Goal: Transaction & Acquisition: Book appointment/travel/reservation

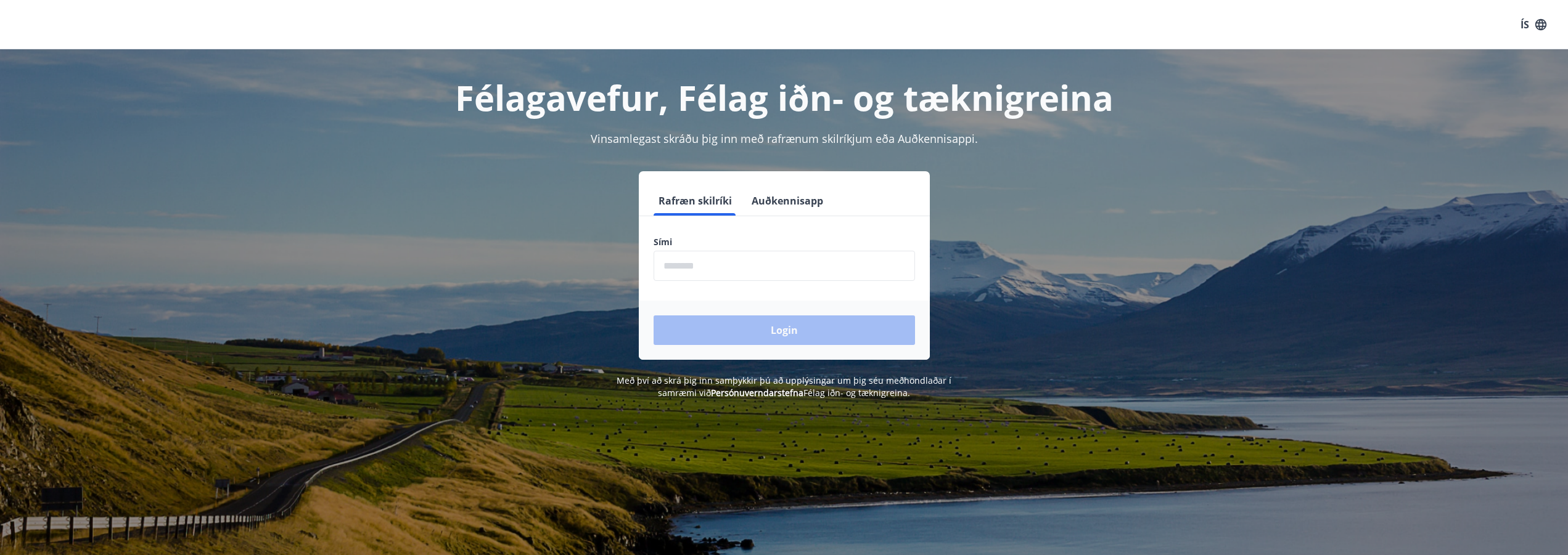
click at [729, 273] on input "phone" at bounding box center [784, 266] width 261 height 31
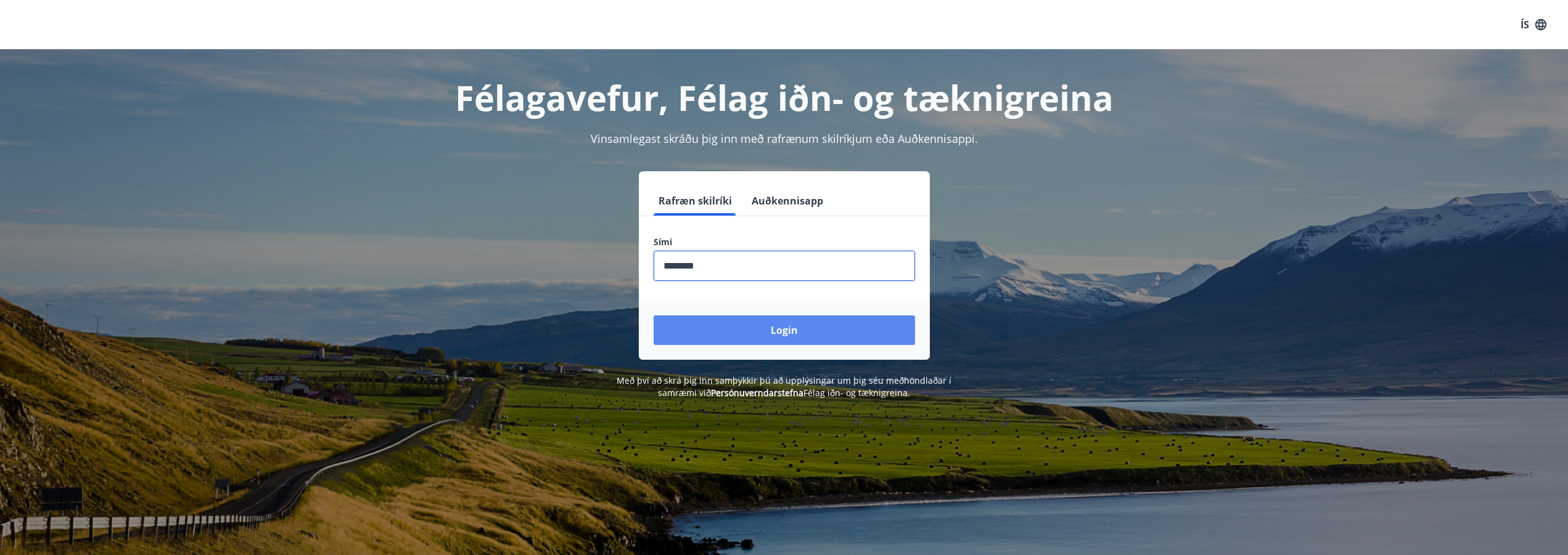
type input "********"
click at [752, 328] on button "Login" at bounding box center [784, 330] width 261 height 30
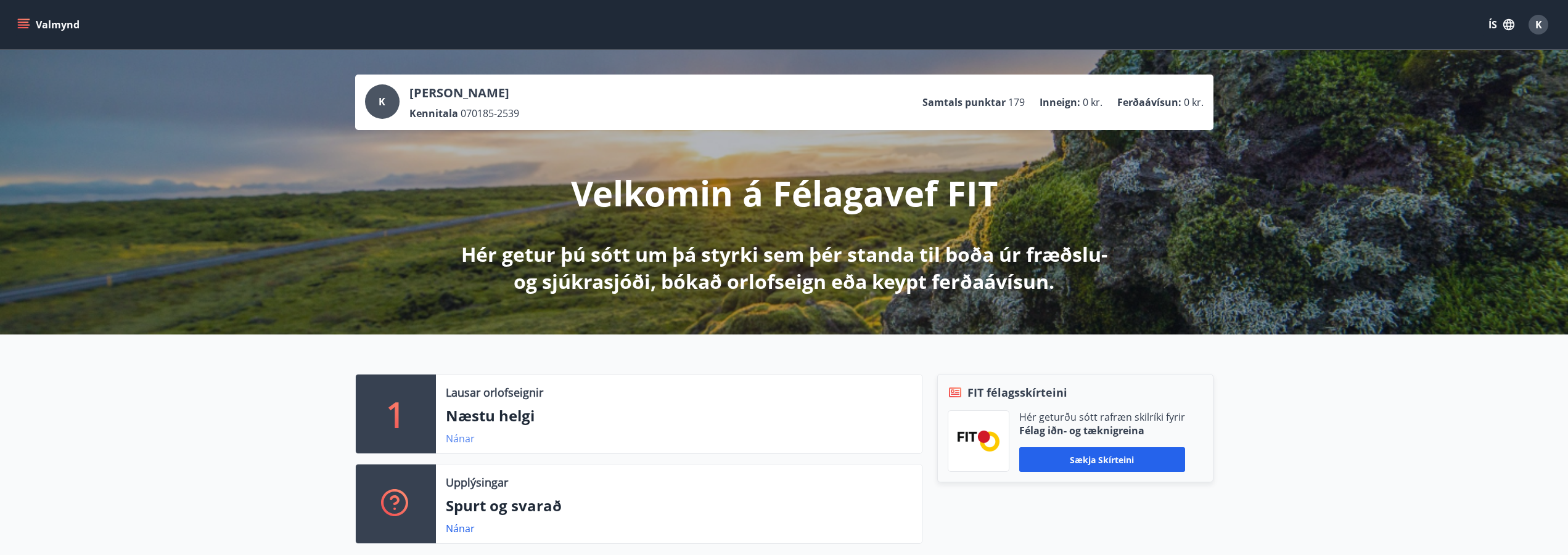
click at [466, 441] on link "Nánar" at bounding box center [461, 439] width 29 height 14
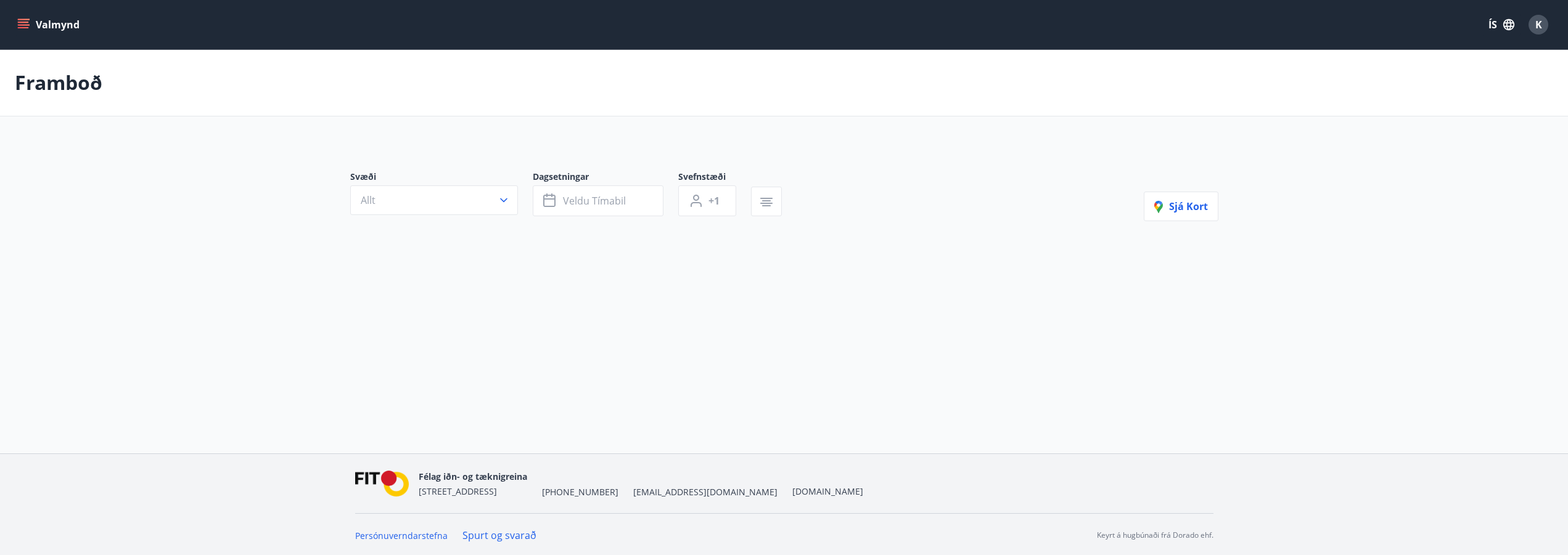
type input "*"
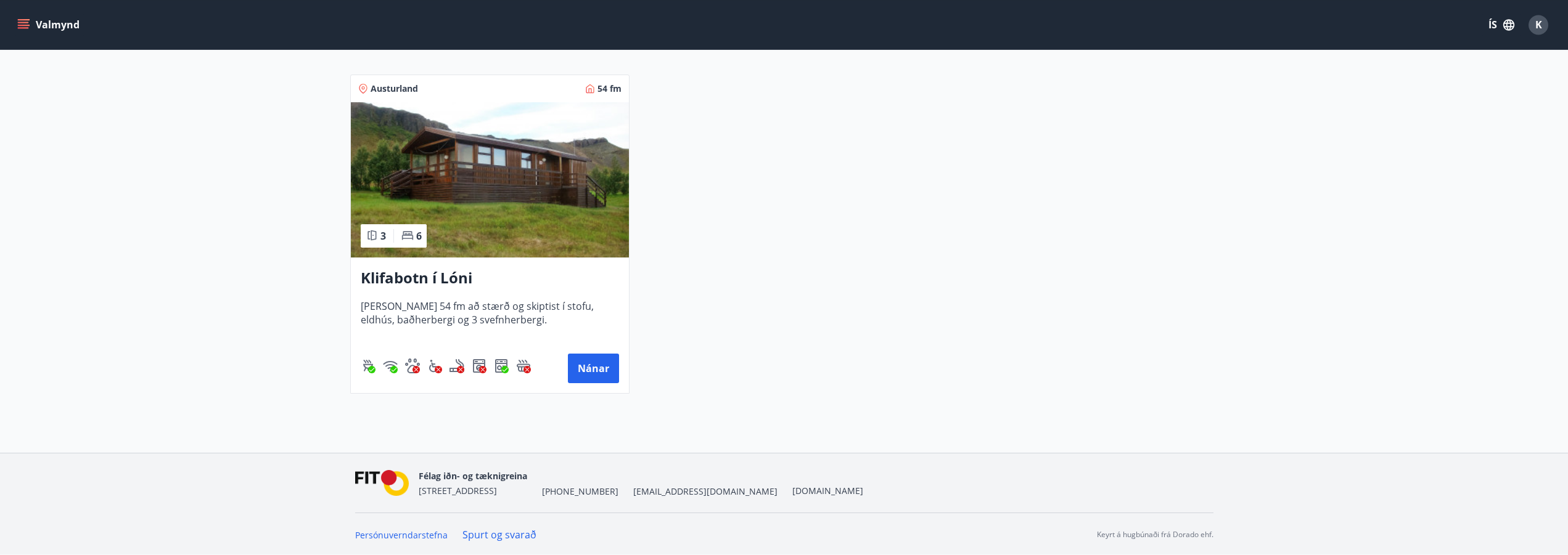
scroll to position [239, 0]
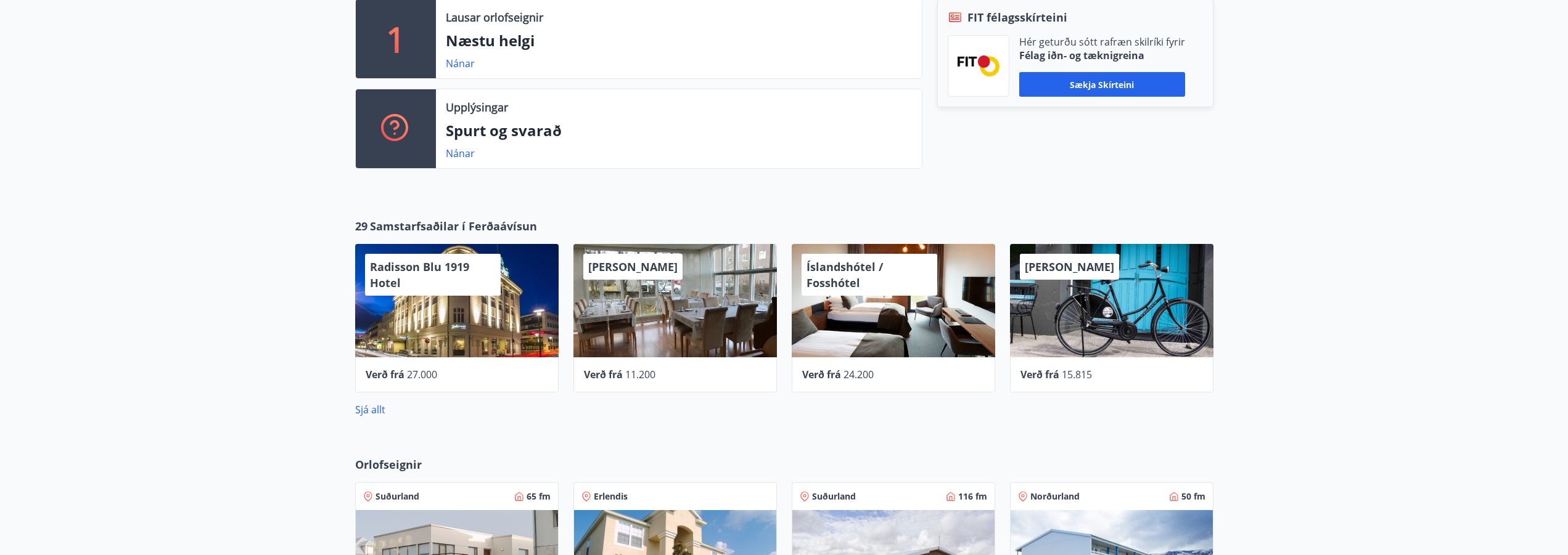
scroll to position [440, 0]
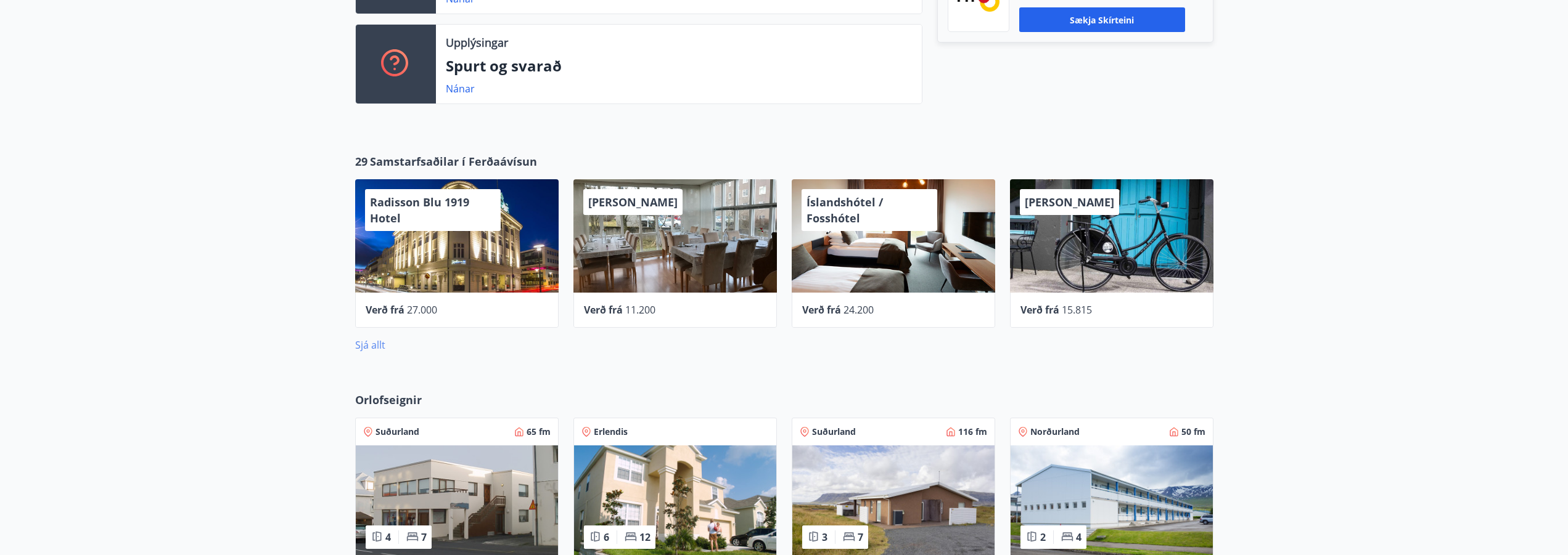
click at [360, 347] on link "Sjá allt" at bounding box center [370, 345] width 31 height 14
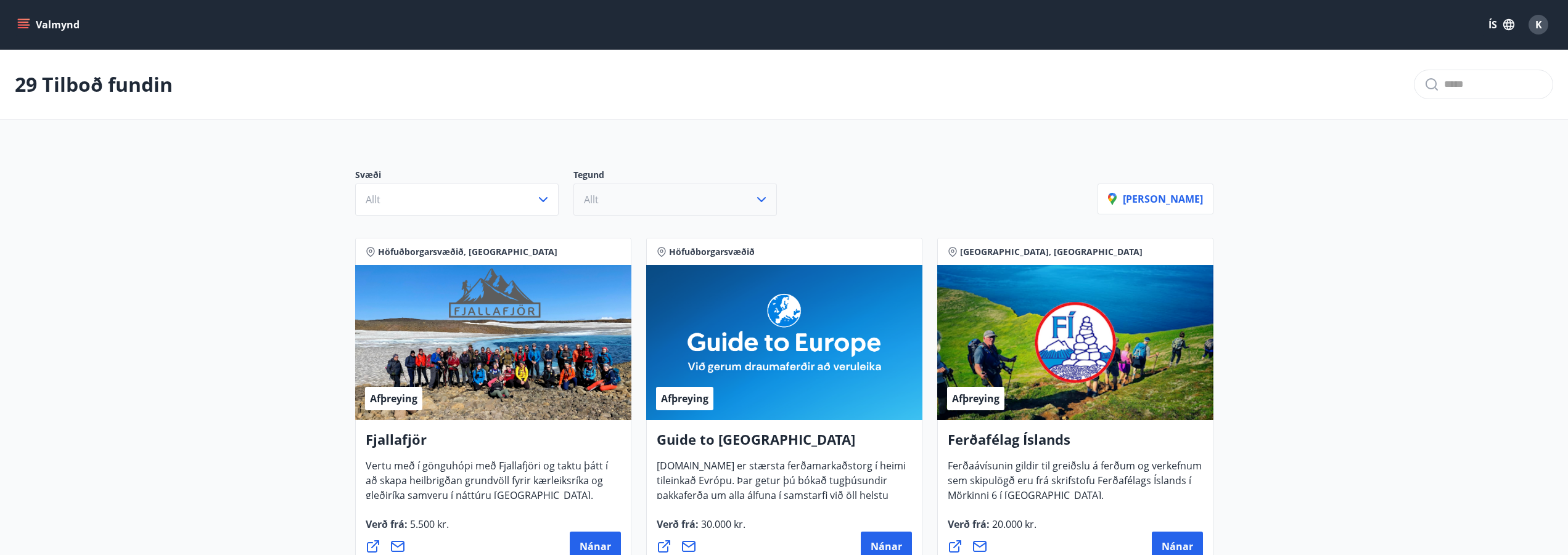
click at [758, 198] on icon "button" at bounding box center [761, 199] width 8 height 5
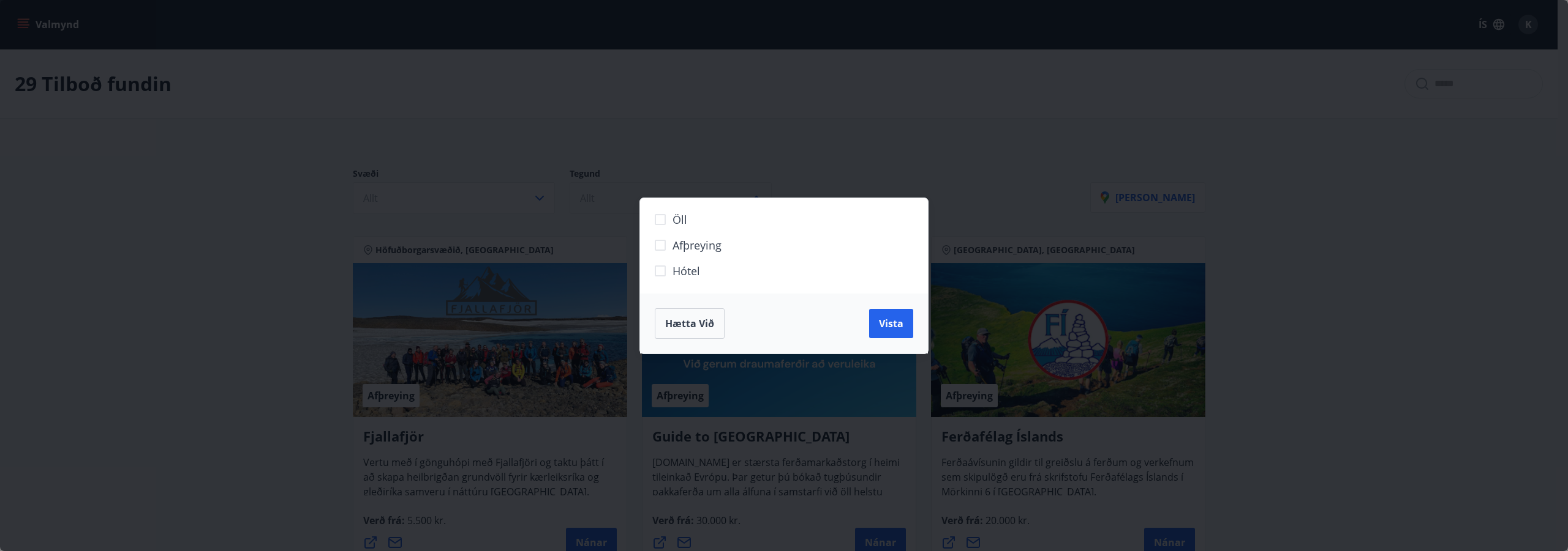
click at [678, 319] on span "Hætta við" at bounding box center [690, 324] width 49 height 14
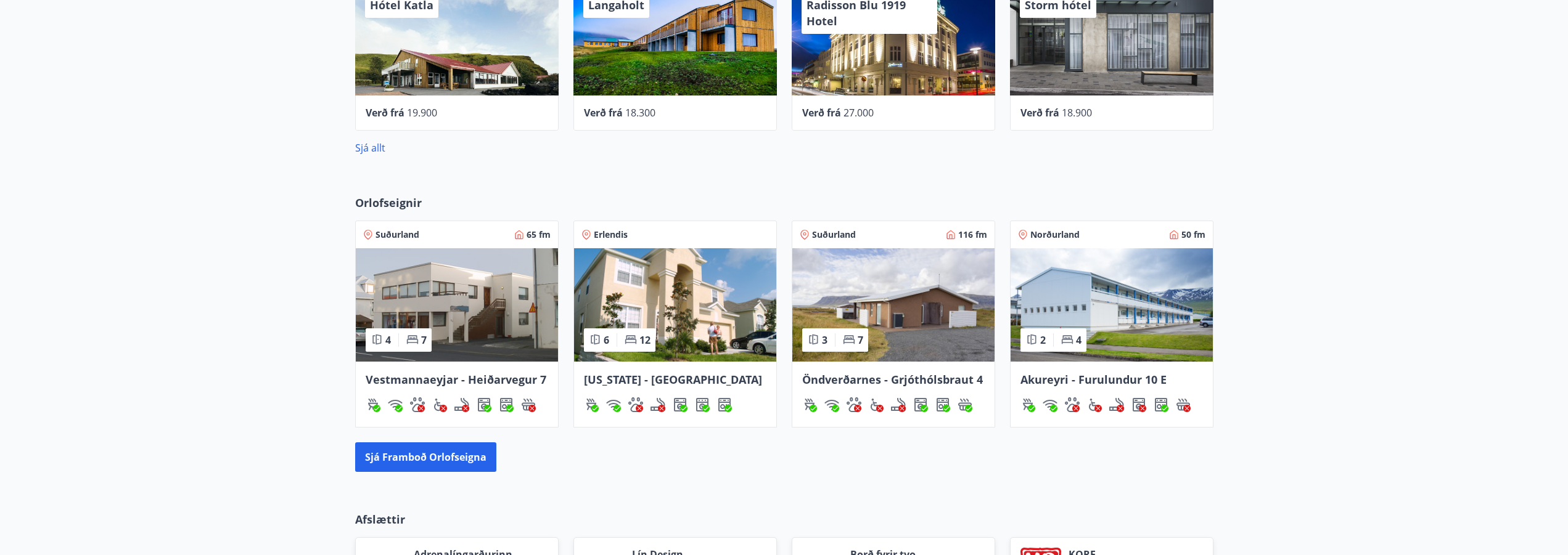
scroll to position [666, 0]
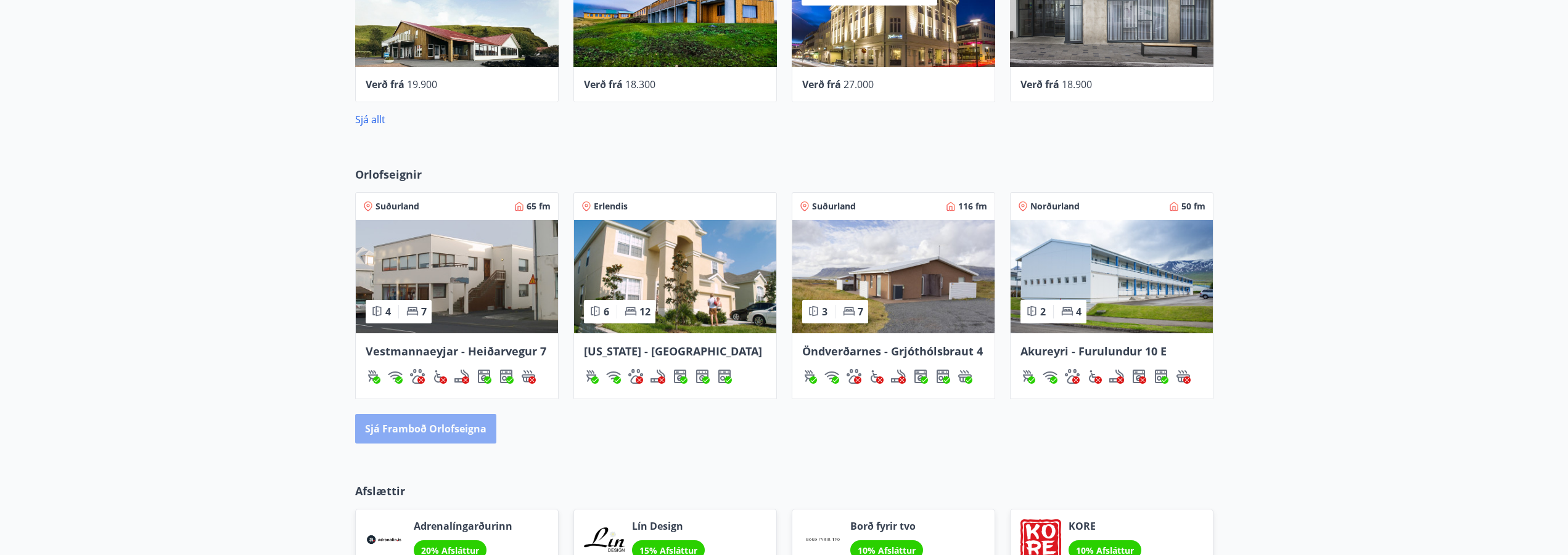
click at [425, 434] on button "Sjá framboð orlofseigna" at bounding box center [425, 429] width 141 height 30
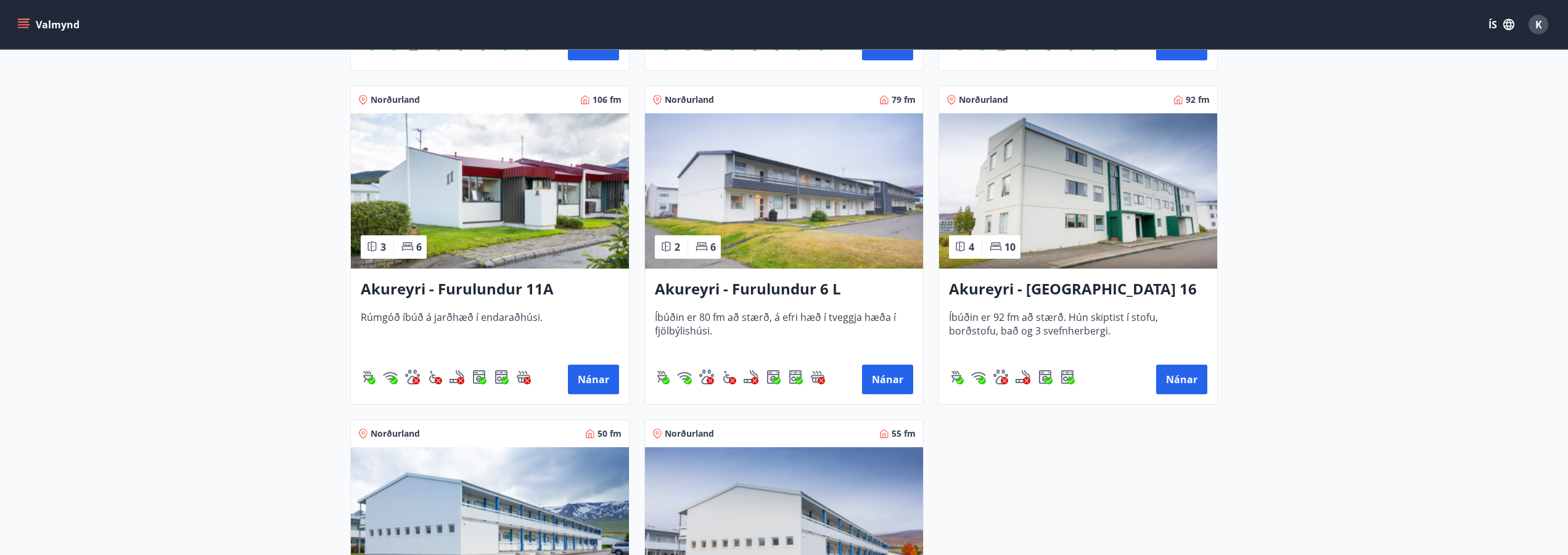
scroll to position [3206, 0]
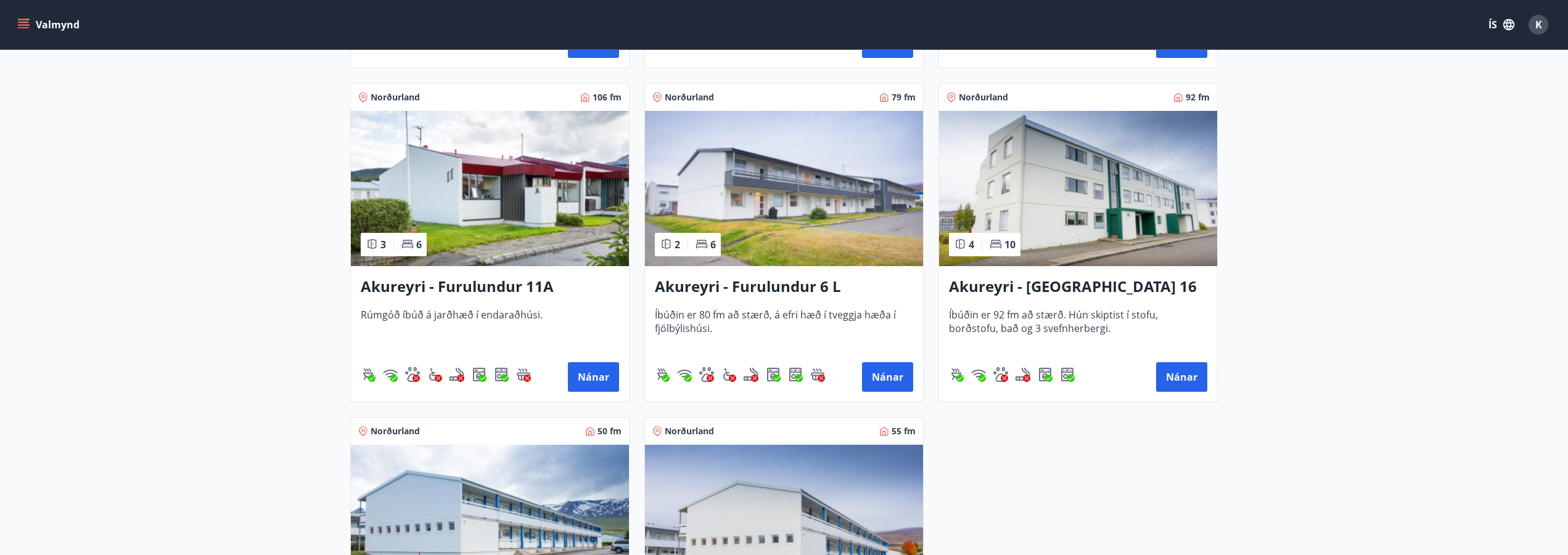
click at [783, 283] on h3 "Akureyri - Furulundur 6 L" at bounding box center [784, 287] width 258 height 22
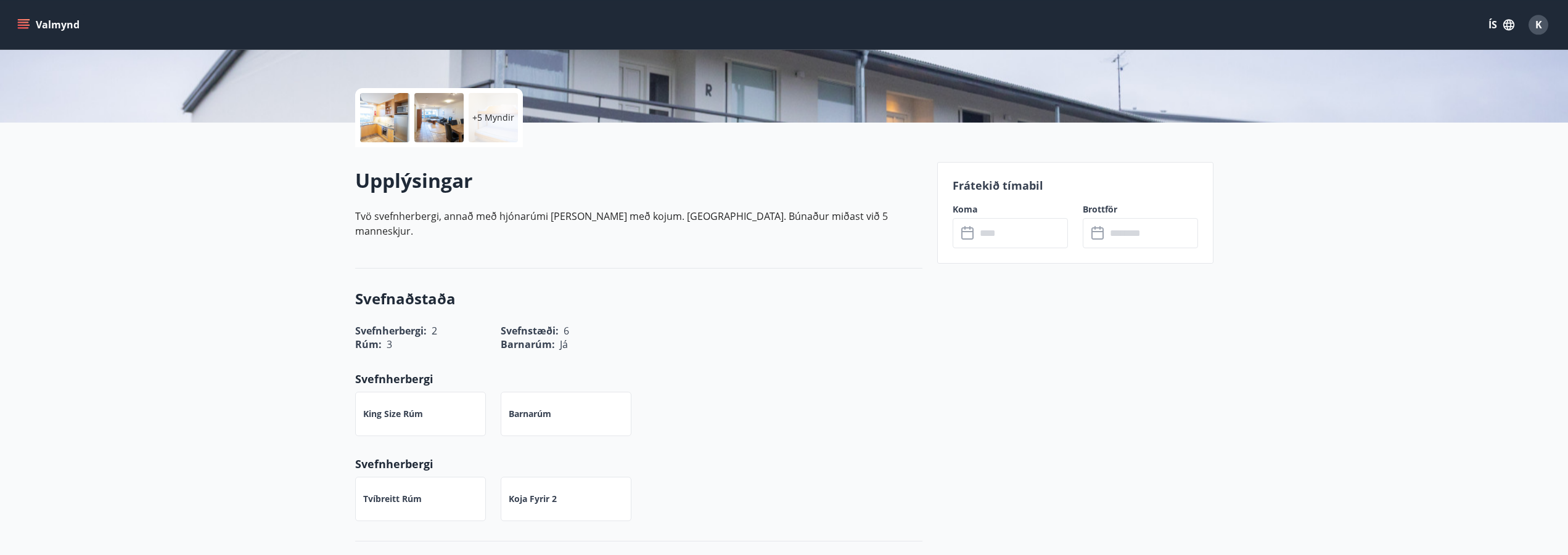
scroll to position [251, 0]
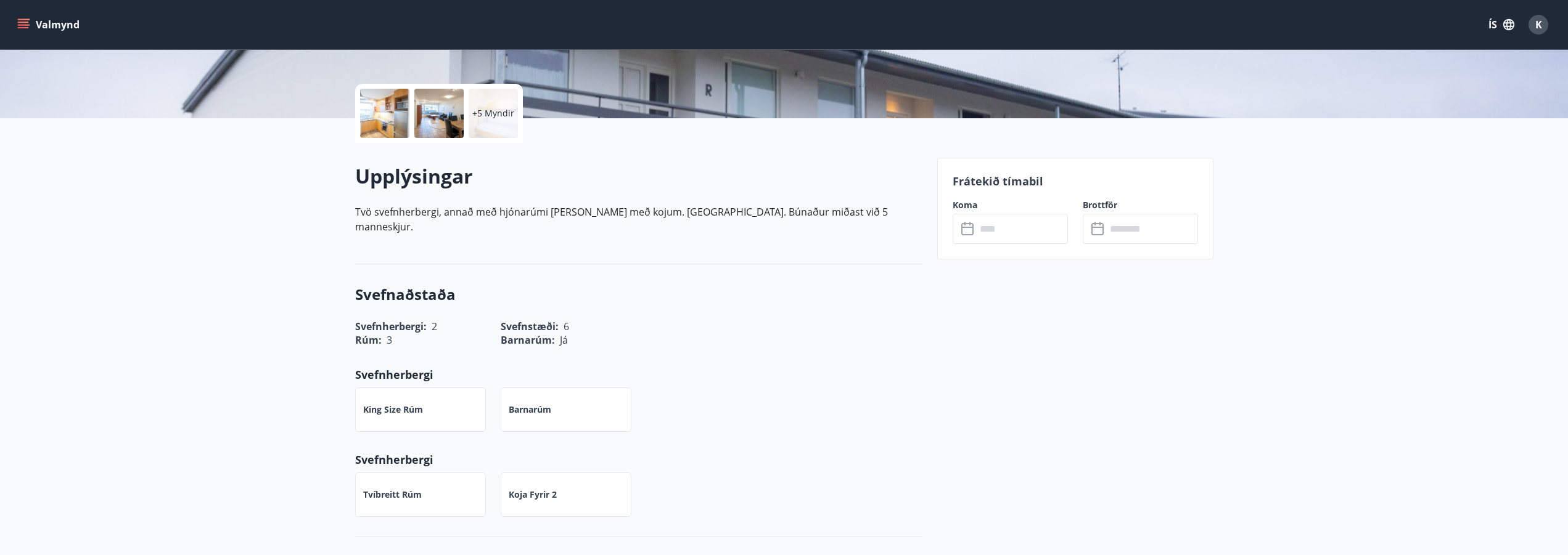
click at [1010, 224] on input "text" at bounding box center [1022, 229] width 92 height 31
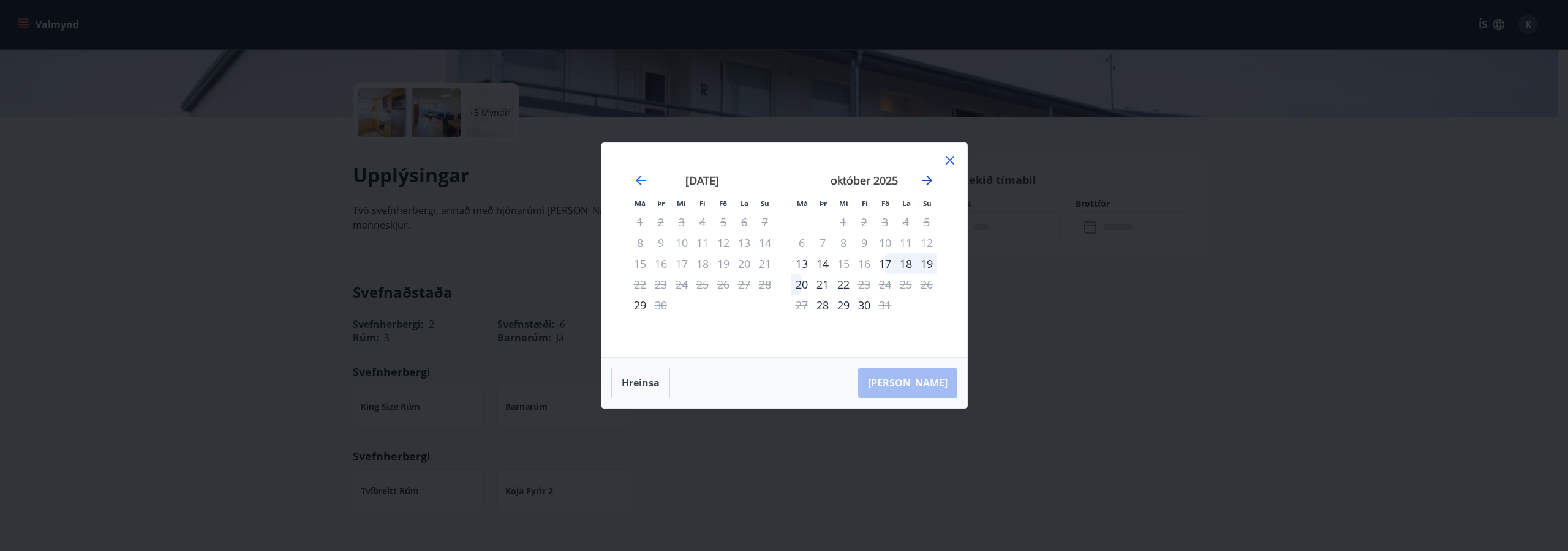
click at [926, 182] on icon "Move forward to switch to the next month." at bounding box center [927, 180] width 14 height 14
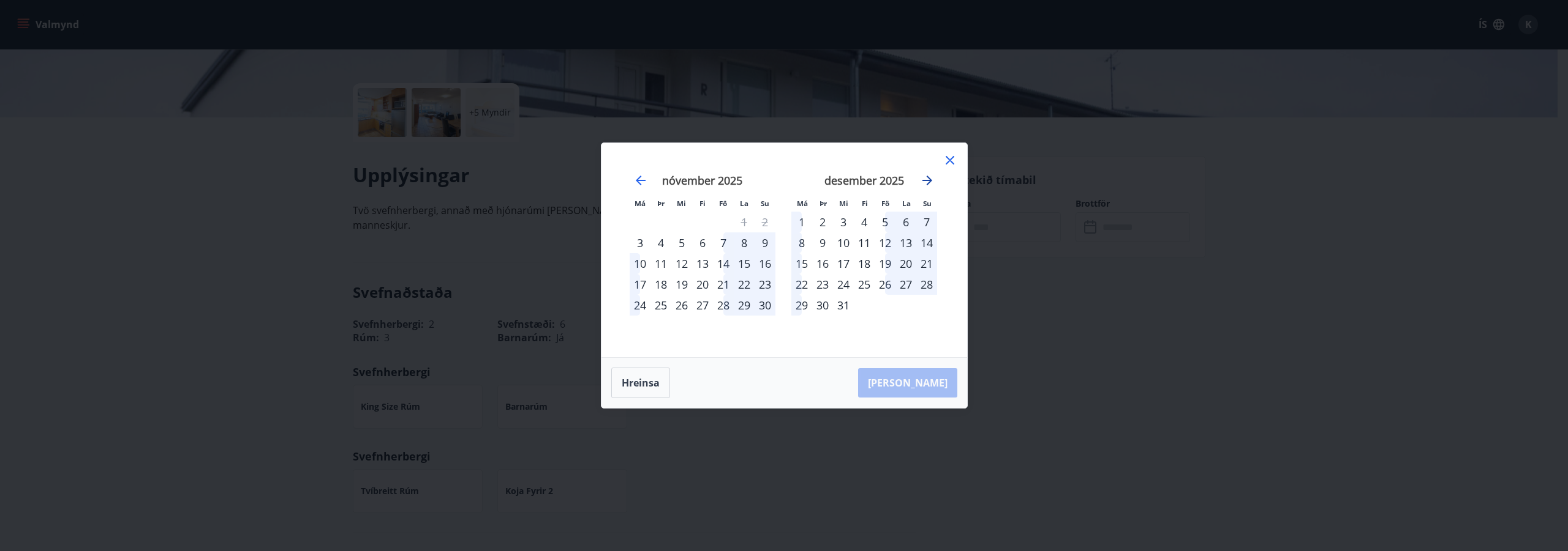
click at [926, 182] on icon "Move forward to switch to the next month." at bounding box center [927, 180] width 14 height 14
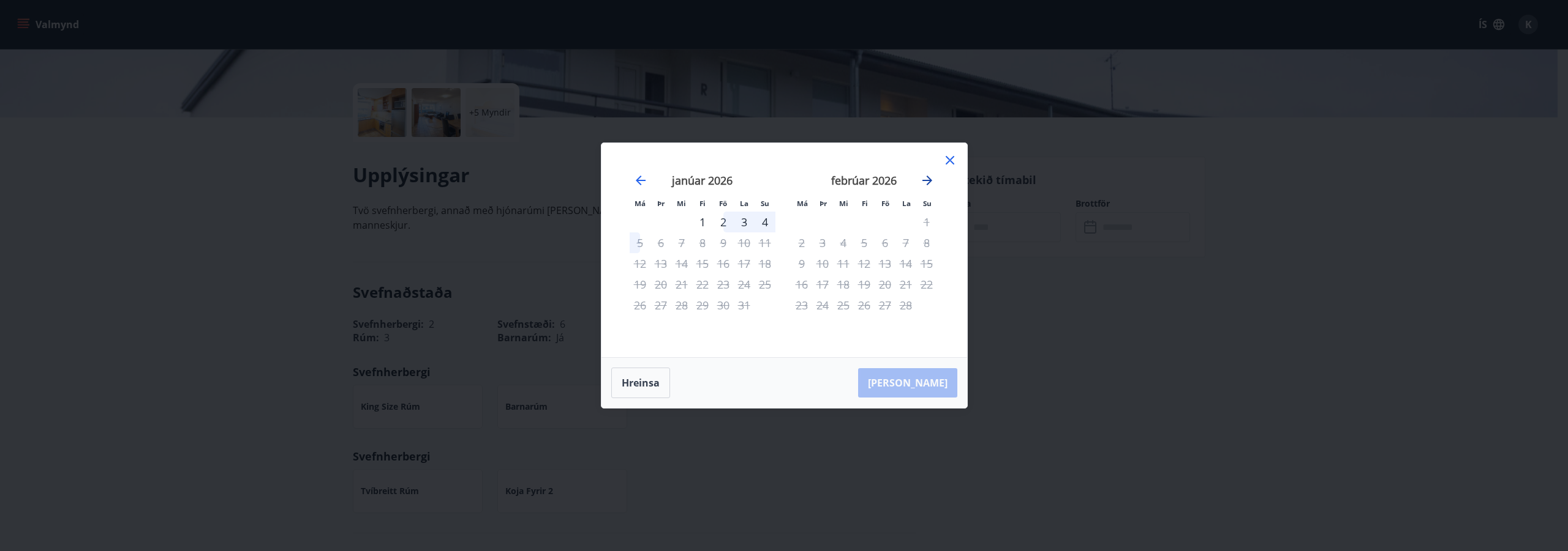
click at [926, 182] on icon "Move forward to switch to the next month." at bounding box center [927, 180] width 14 height 14
click at [926, 183] on icon "Move forward to switch to the next month." at bounding box center [927, 180] width 14 height 14
click at [841, 265] on div "17" at bounding box center [843, 263] width 20 height 20
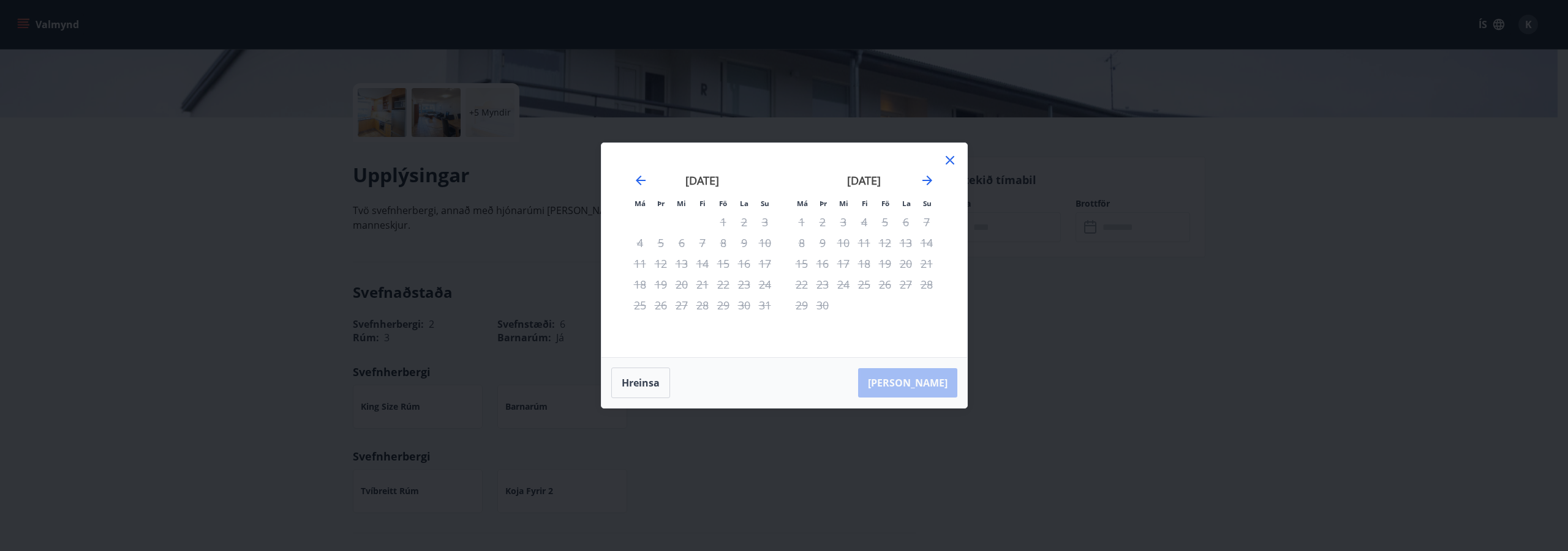
click at [951, 163] on icon at bounding box center [950, 160] width 14 height 14
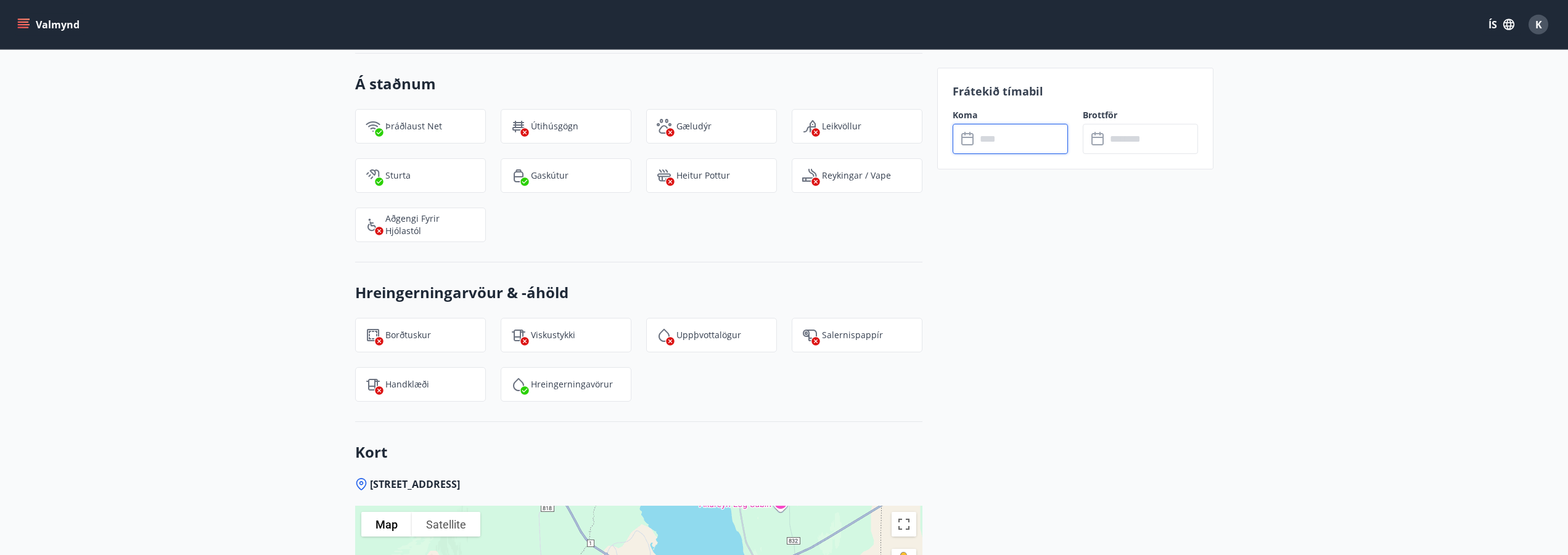
scroll to position [1006, 0]
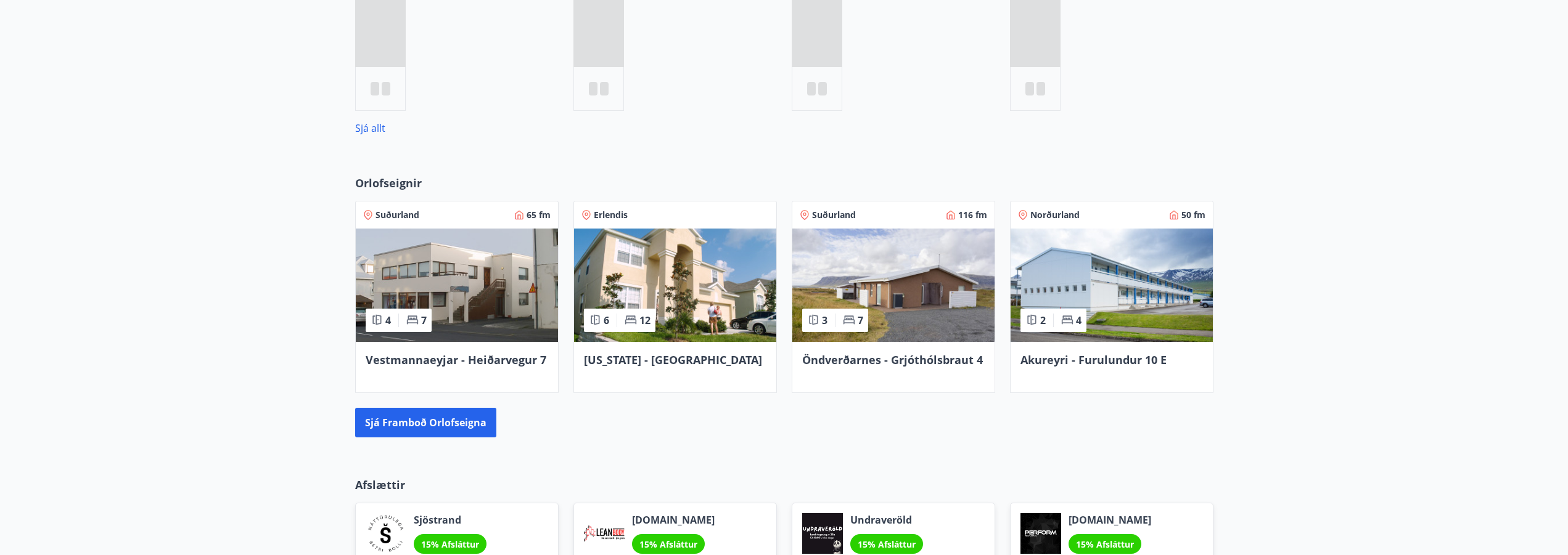
scroll to position [702, 0]
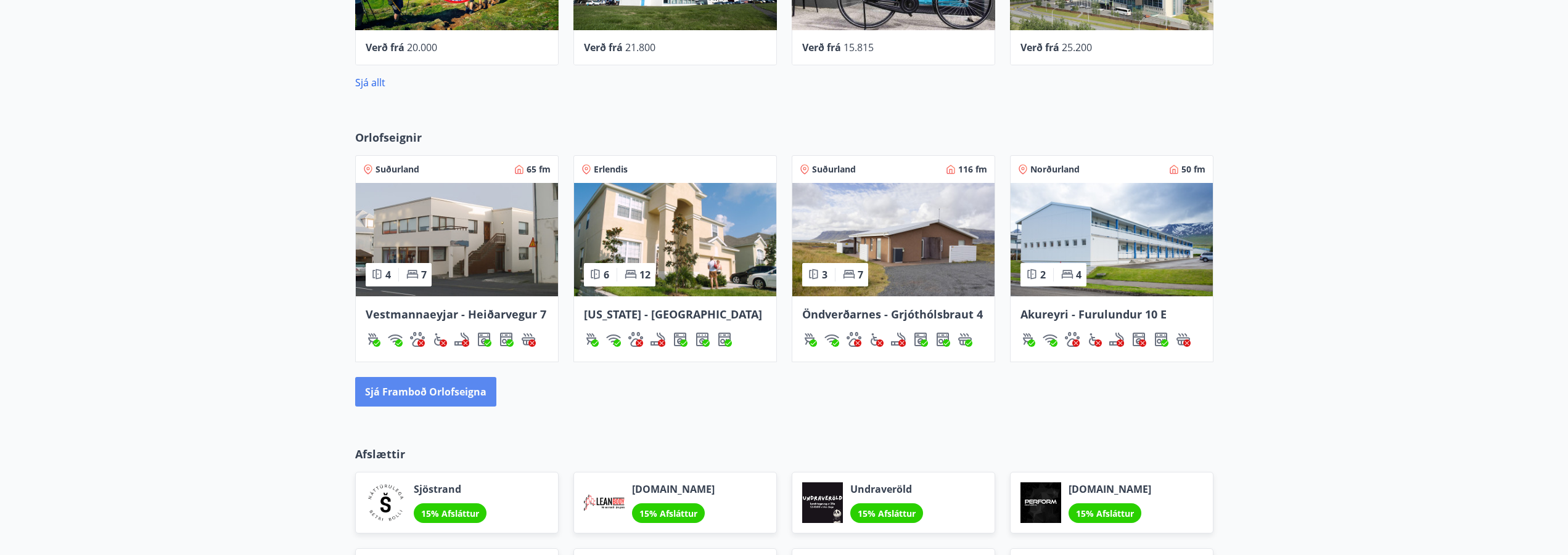
click at [454, 386] on button "Sjá framboð orlofseigna" at bounding box center [425, 392] width 141 height 30
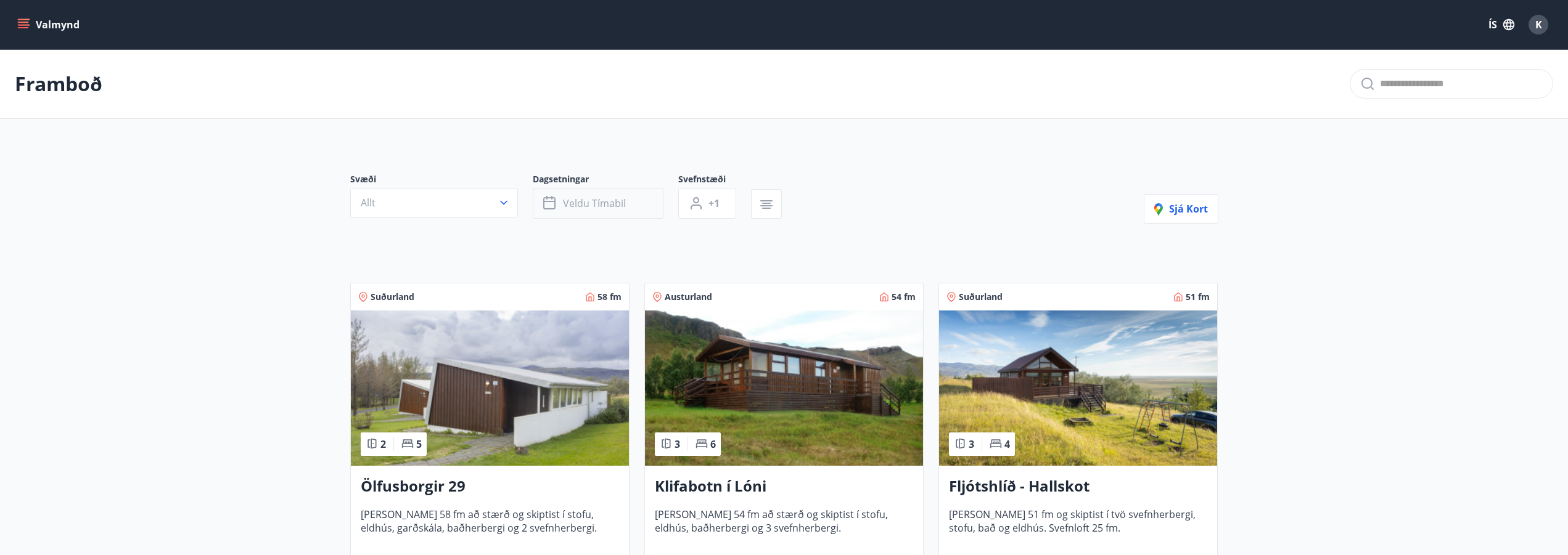
click at [571, 201] on span "Veldu tímabil" at bounding box center [594, 204] width 63 height 14
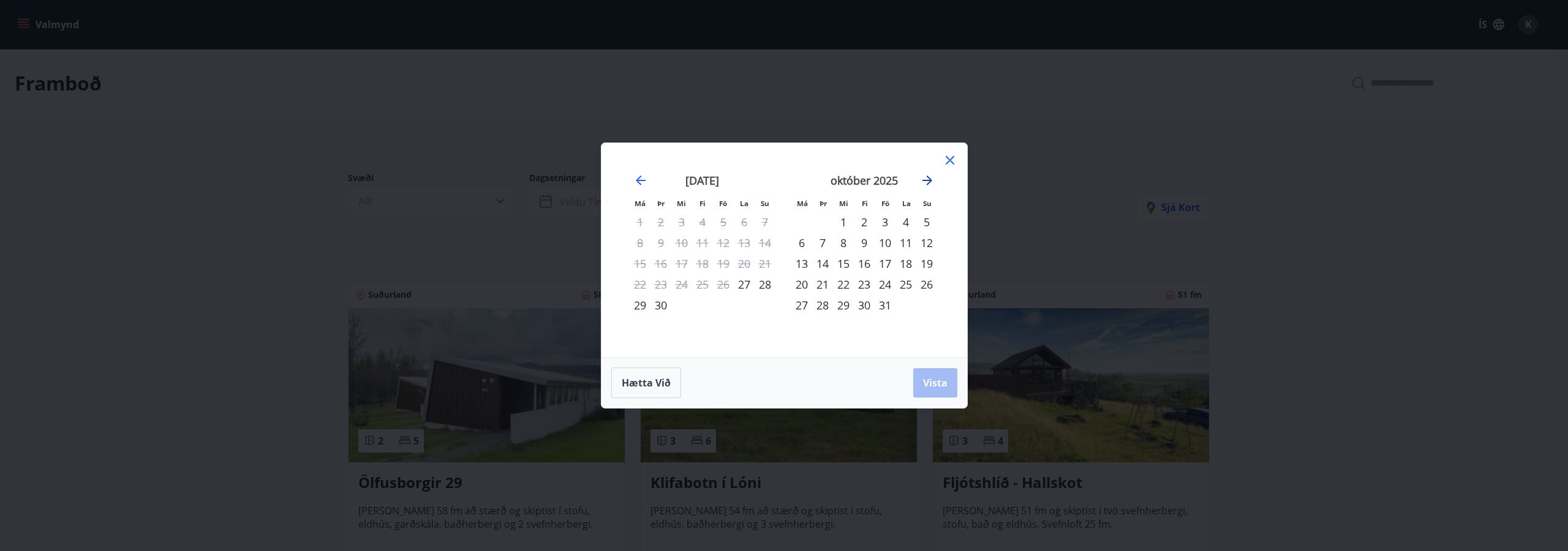
click at [925, 182] on icon "Move forward to switch to the next month." at bounding box center [927, 180] width 14 height 14
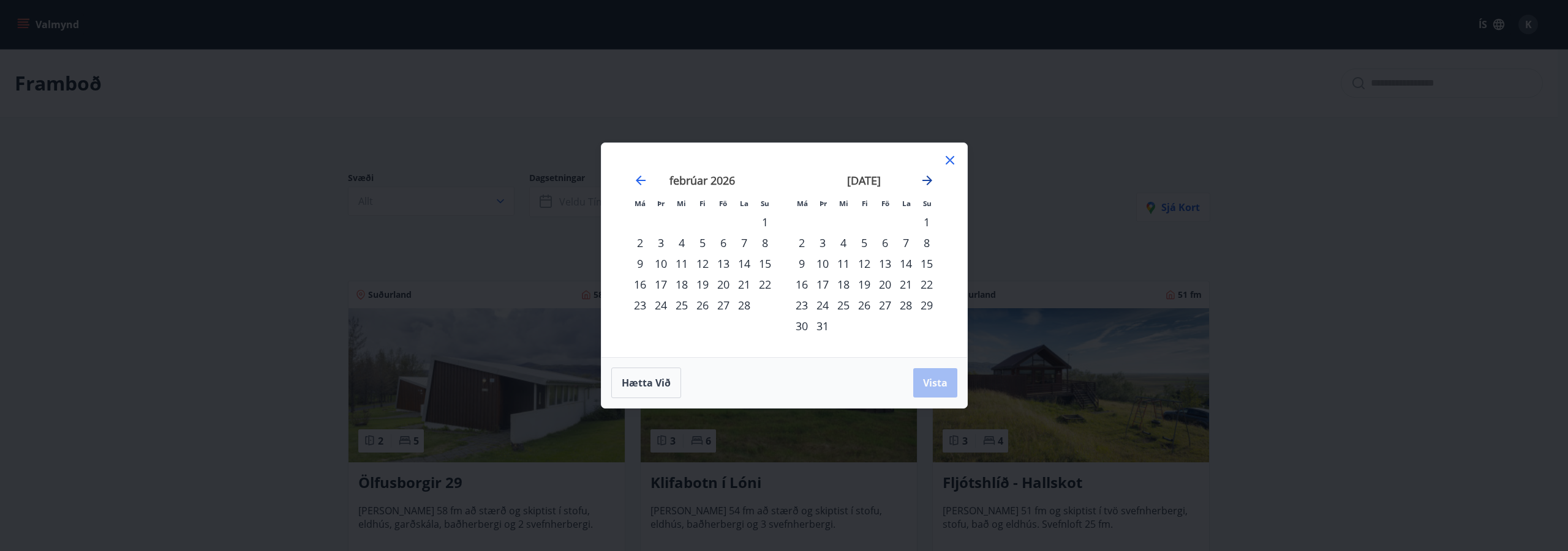
click at [925, 182] on icon "Move forward to switch to the next month." at bounding box center [927, 180] width 14 height 14
click at [640, 180] on icon "Move backward to switch to the previous month." at bounding box center [640, 180] width 10 height 10
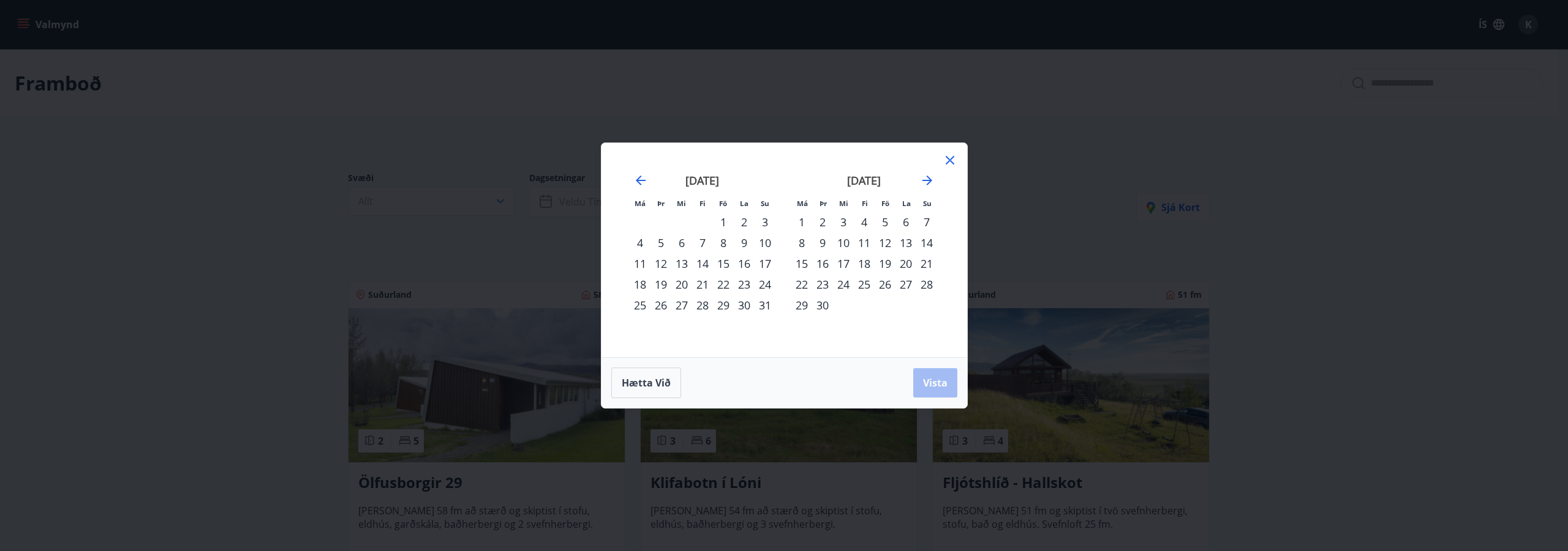
click at [865, 286] on div "25" at bounding box center [863, 284] width 20 height 20
click at [838, 286] on div "24" at bounding box center [843, 284] width 20 height 20
drag, startPoint x: 934, startPoint y: 382, endPoint x: 733, endPoint y: 225, distance: 255.0
click at [934, 381] on span "Vista" at bounding box center [935, 384] width 24 height 14
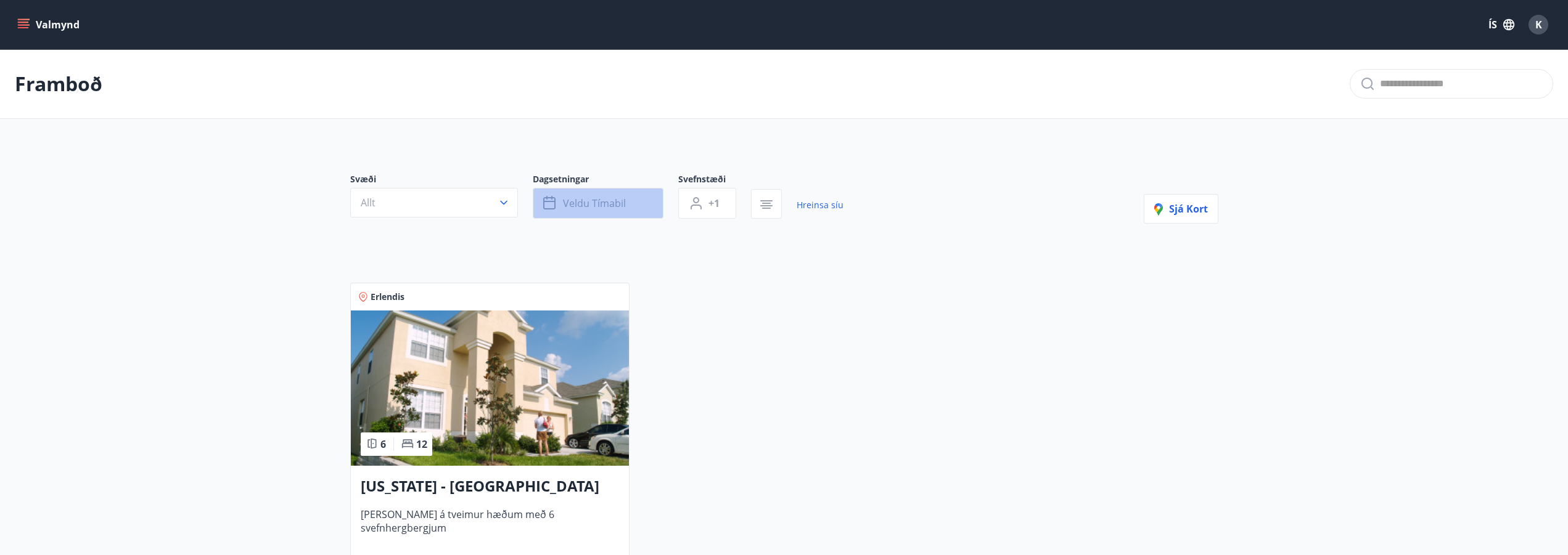
click at [642, 203] on button "Veldu tímabil" at bounding box center [598, 203] width 131 height 31
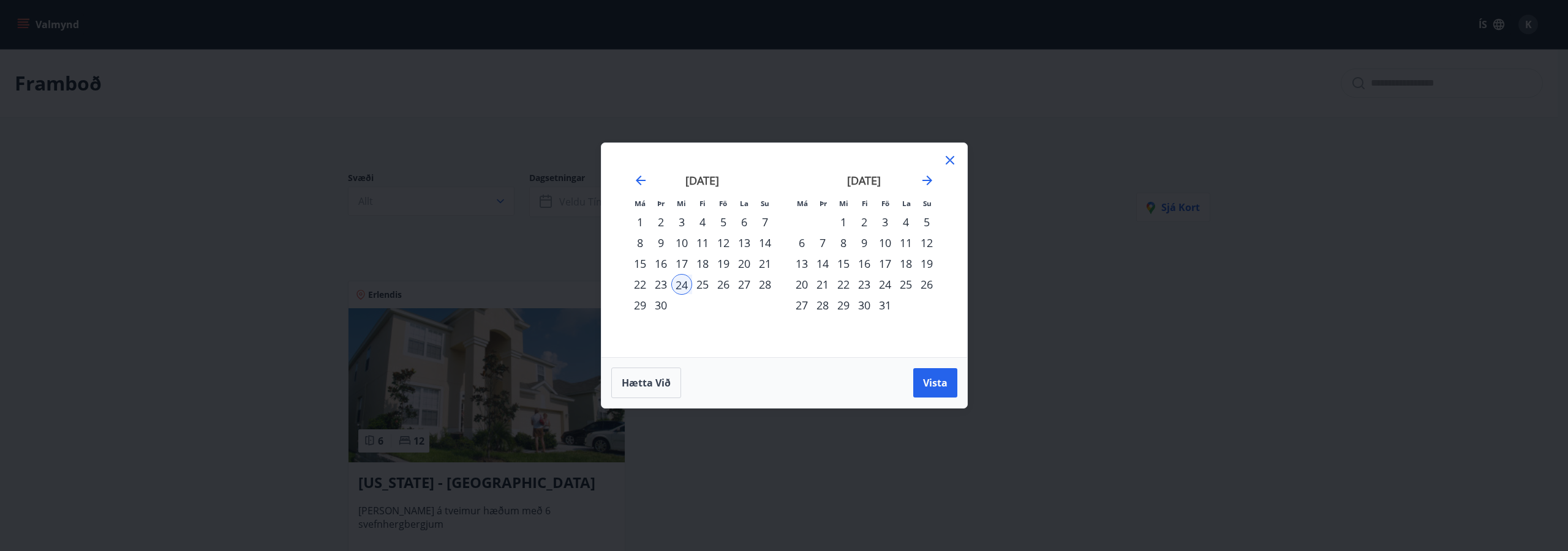
click at [660, 303] on div "30" at bounding box center [660, 305] width 20 height 20
click at [929, 387] on span "Vista" at bounding box center [935, 384] width 24 height 14
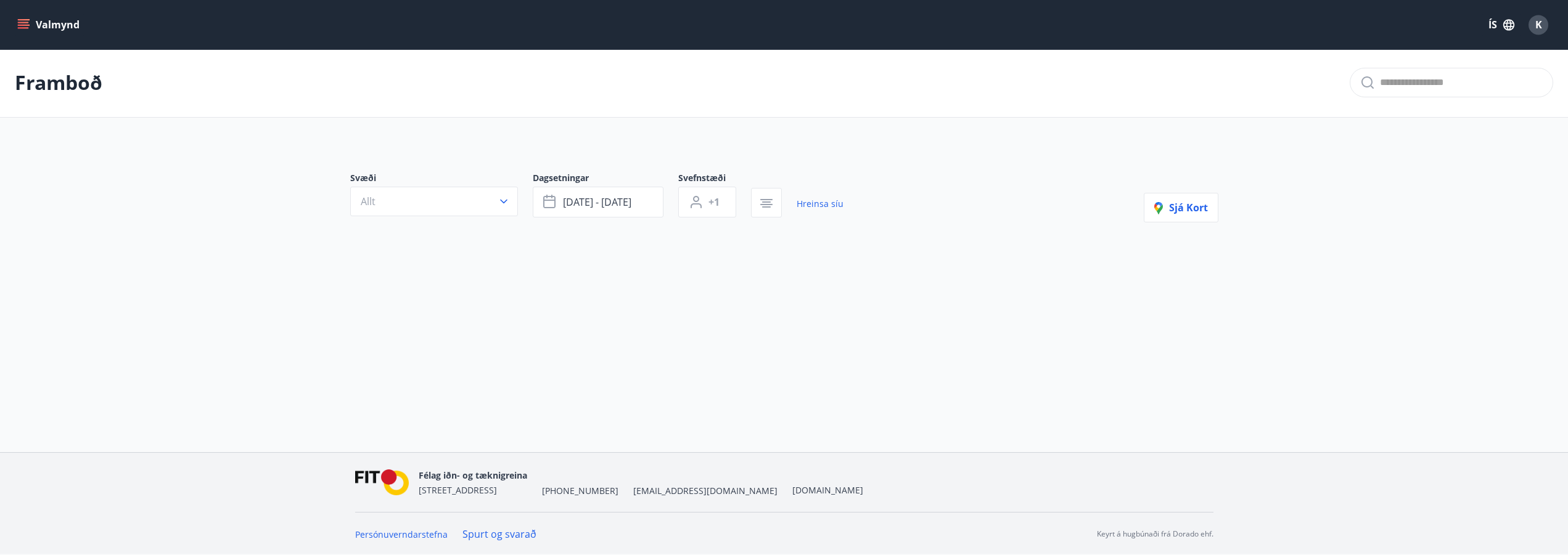
scroll to position [2, 0]
click at [611, 202] on span "[DATE] - [DATE]" at bounding box center [597, 202] width 69 height 14
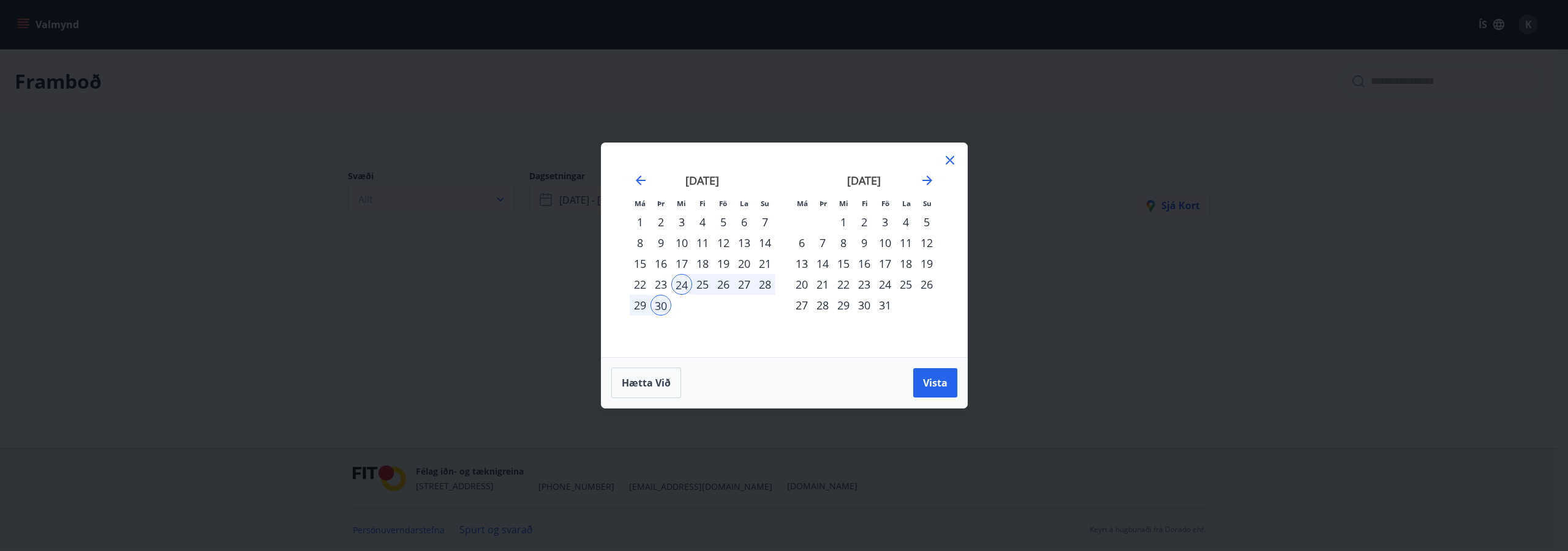
click at [949, 154] on icon at bounding box center [950, 160] width 14 height 14
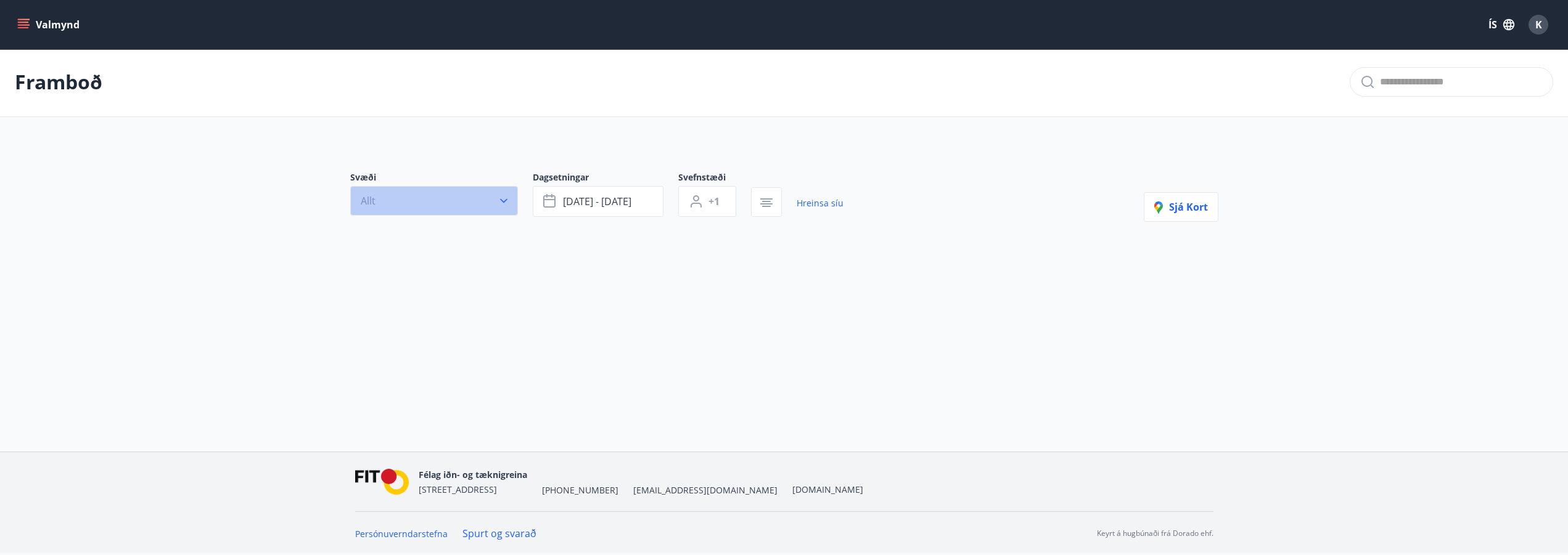
click at [455, 195] on button "Allt" at bounding box center [435, 201] width 168 height 30
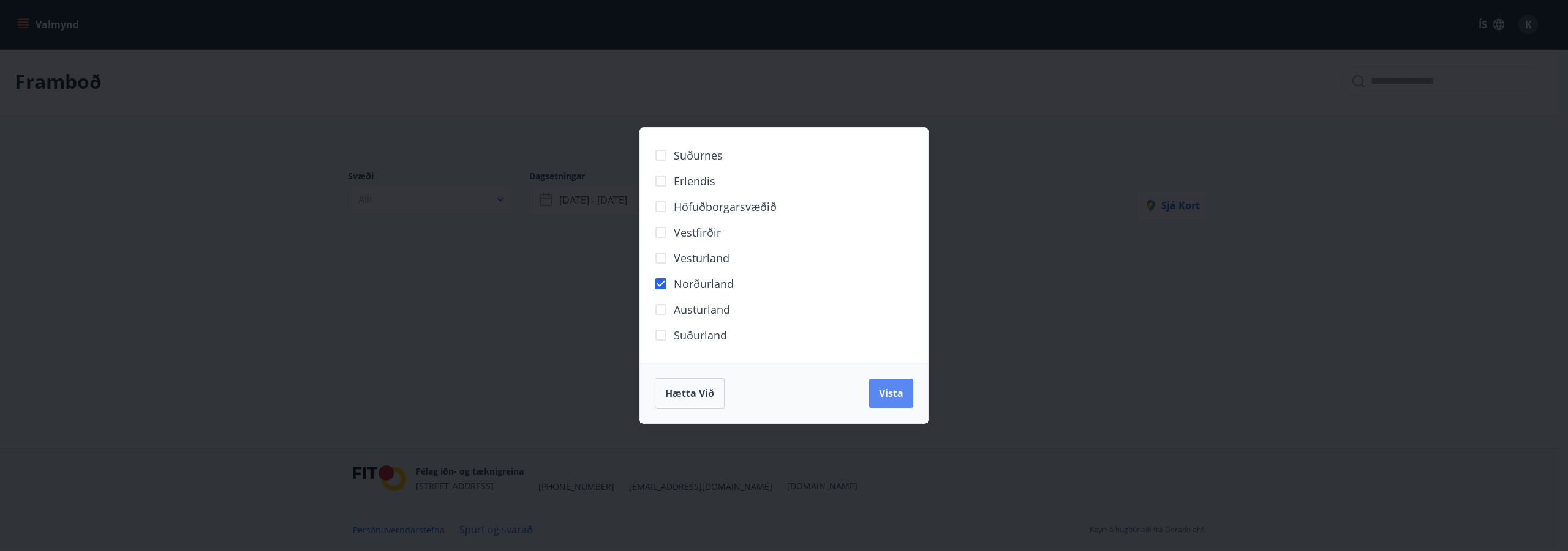
click at [897, 393] on span "Vista" at bounding box center [891, 393] width 24 height 14
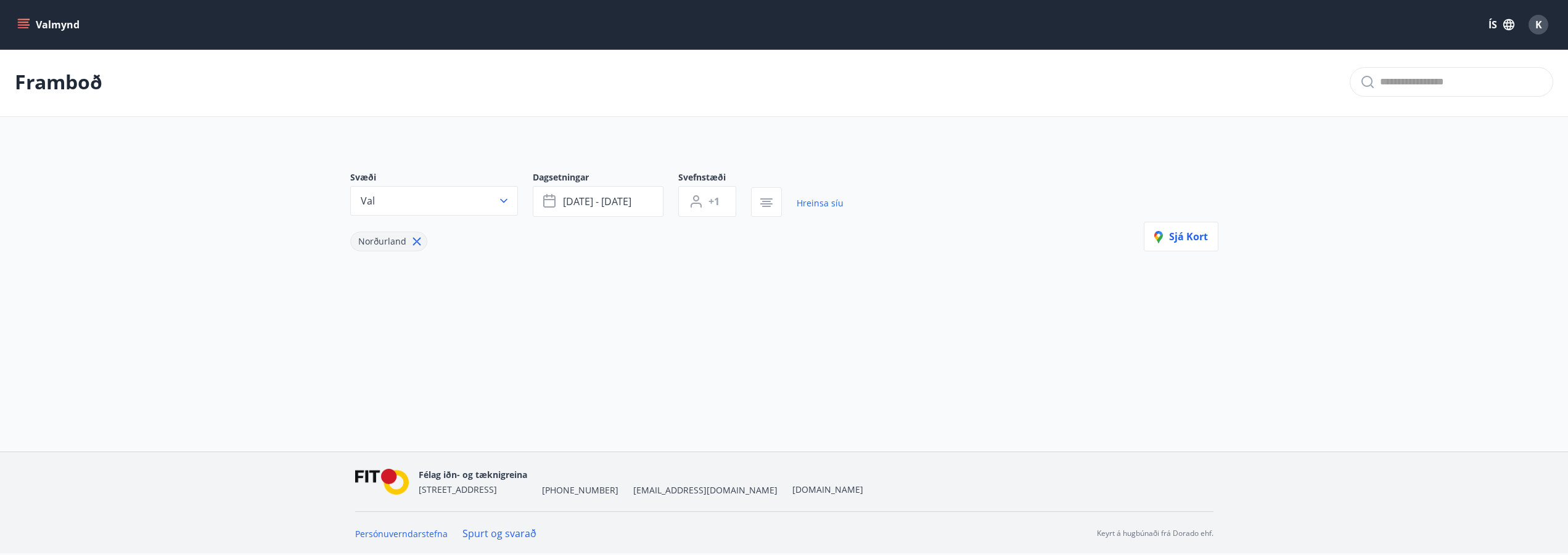
click at [411, 244] on icon at bounding box center [417, 242] width 14 height 14
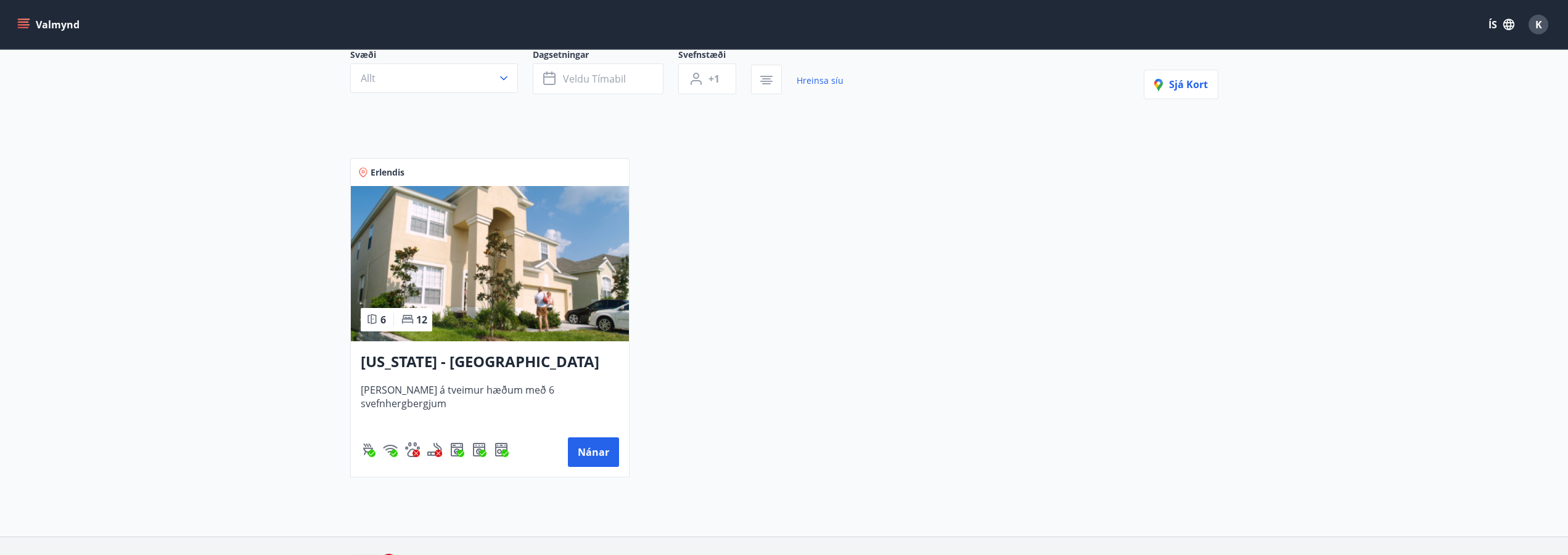
scroll to position [21, 0]
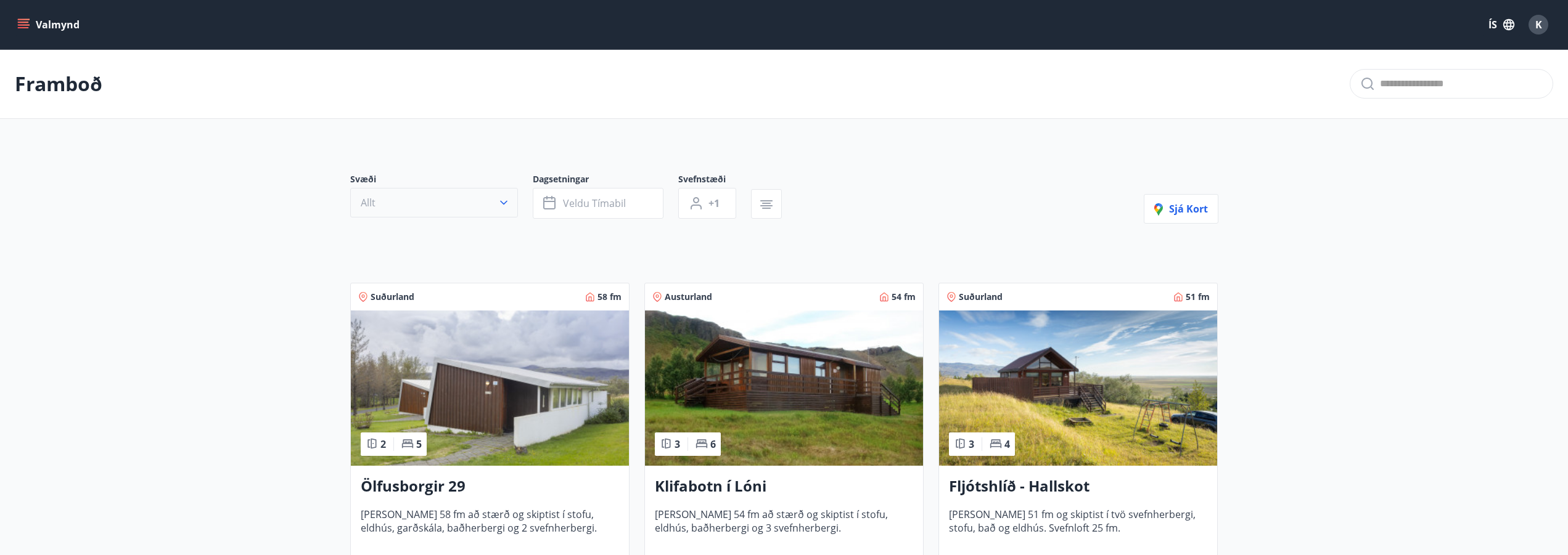
click at [510, 200] on button "Allt" at bounding box center [435, 202] width 168 height 30
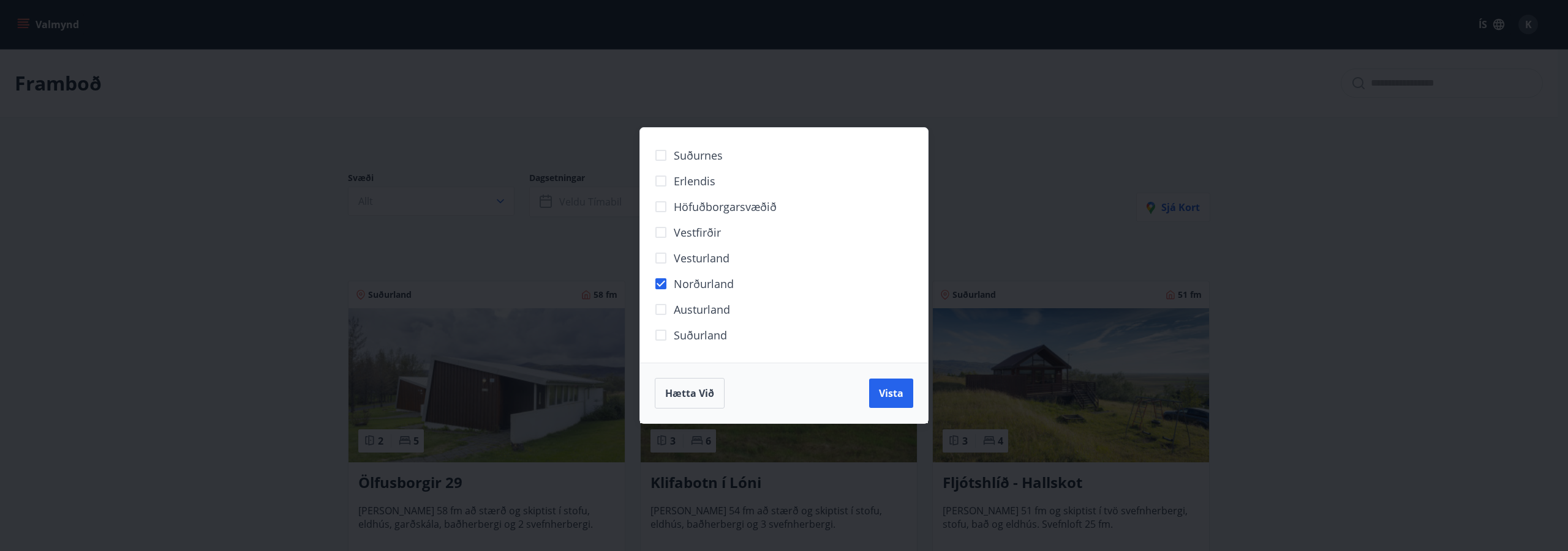
drag, startPoint x: 884, startPoint y: 393, endPoint x: 840, endPoint y: 356, distance: 57.5
click at [885, 393] on span "Vista" at bounding box center [891, 393] width 24 height 14
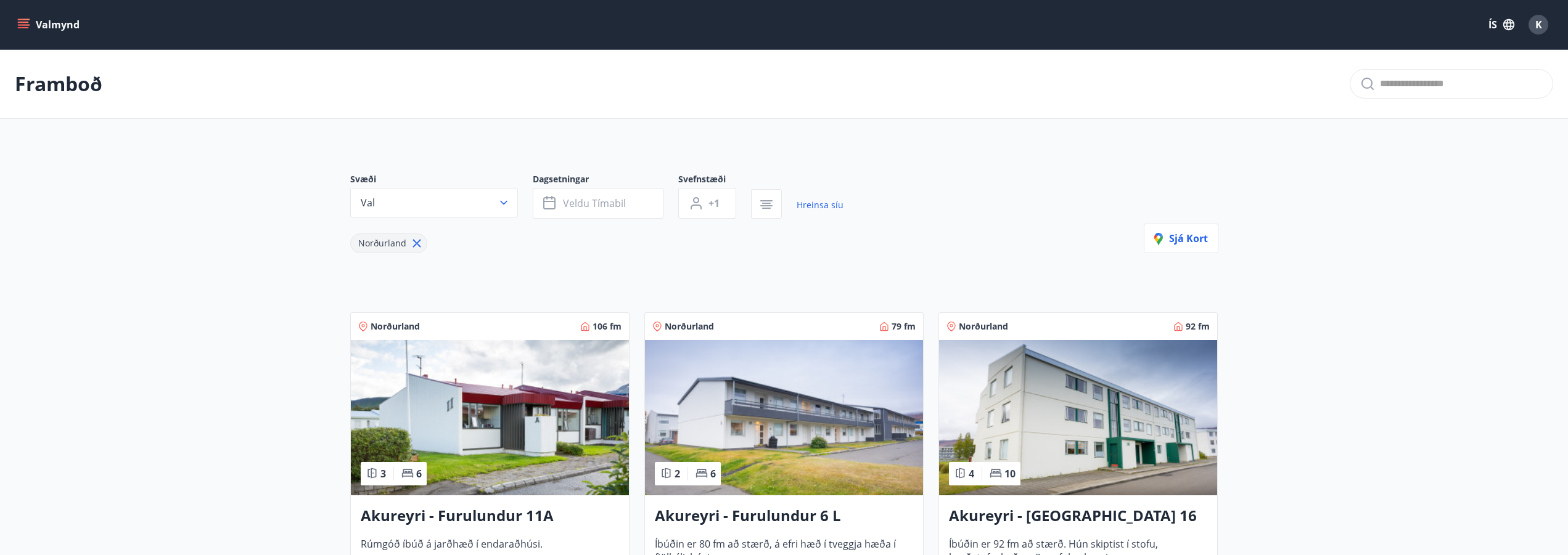
click at [1535, 22] on div "K" at bounding box center [1538, 24] width 20 height 20
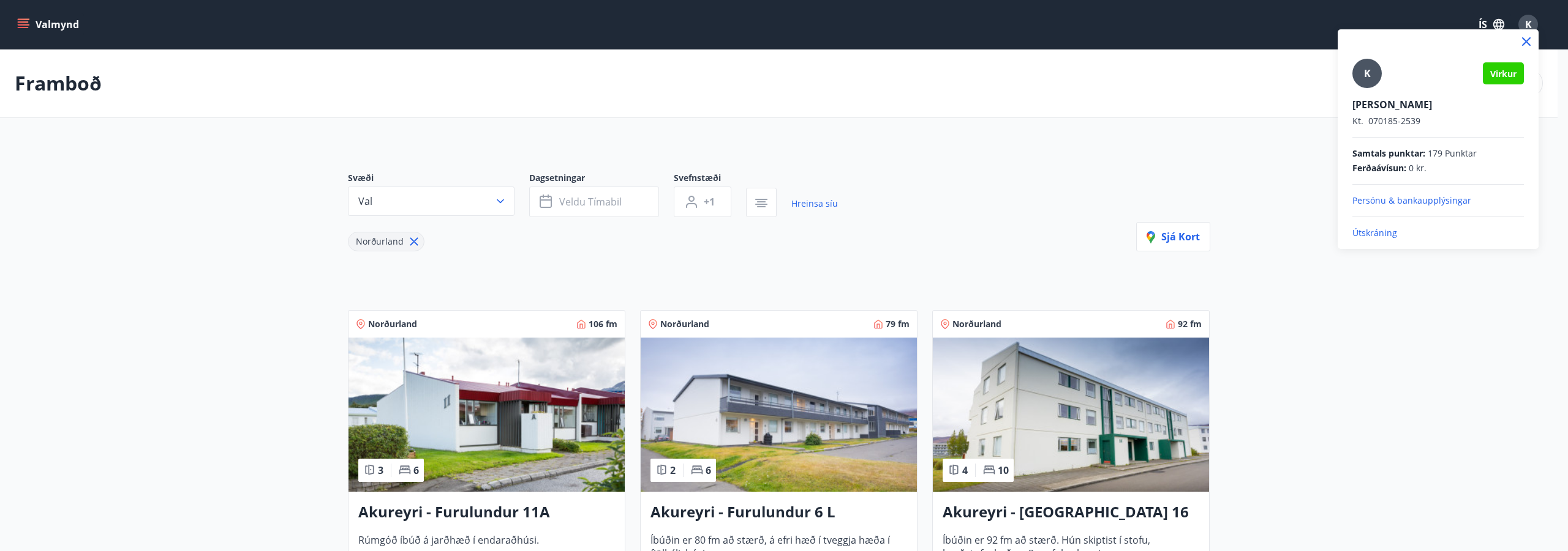
click at [1376, 235] on p "Útskráning" at bounding box center [1438, 233] width 171 height 12
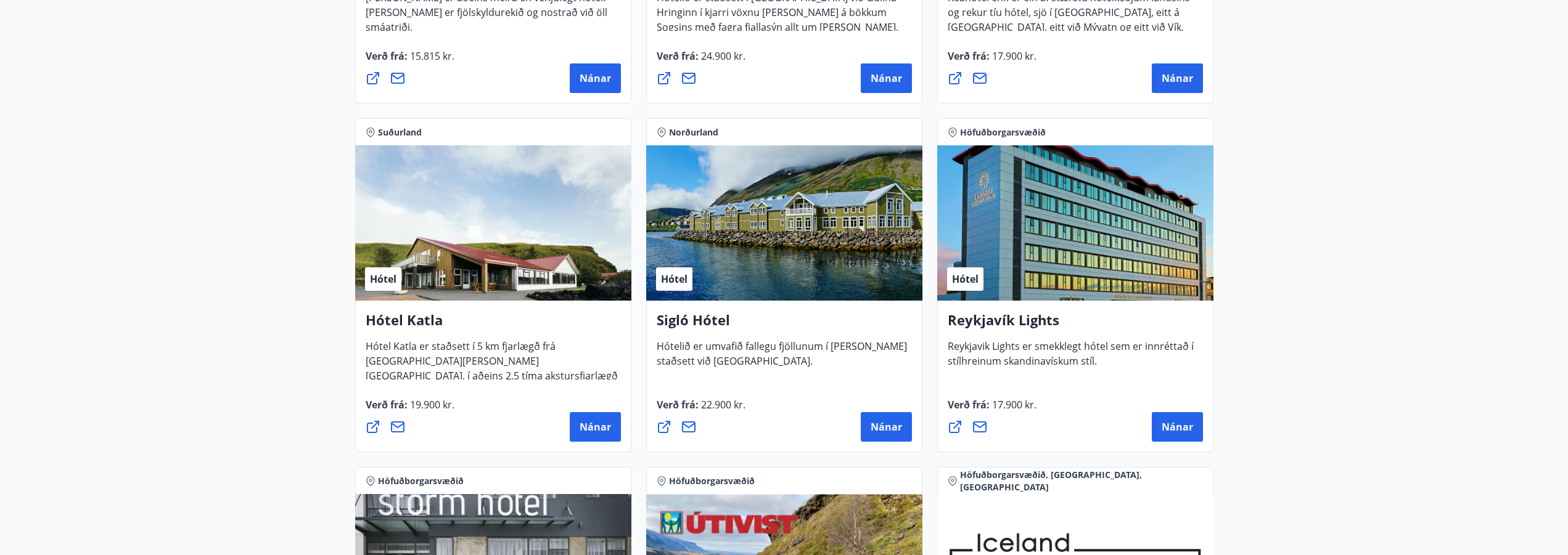
scroll to position [692, 0]
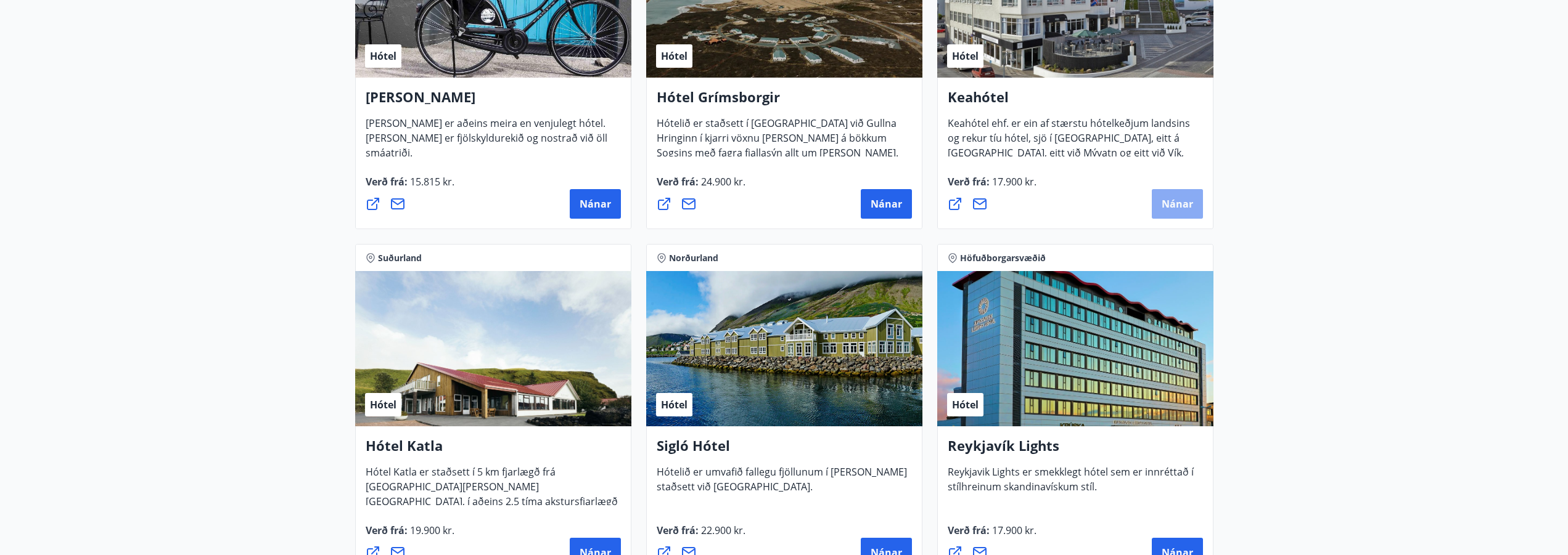
click at [1167, 205] on span "Nánar" at bounding box center [1177, 204] width 31 height 14
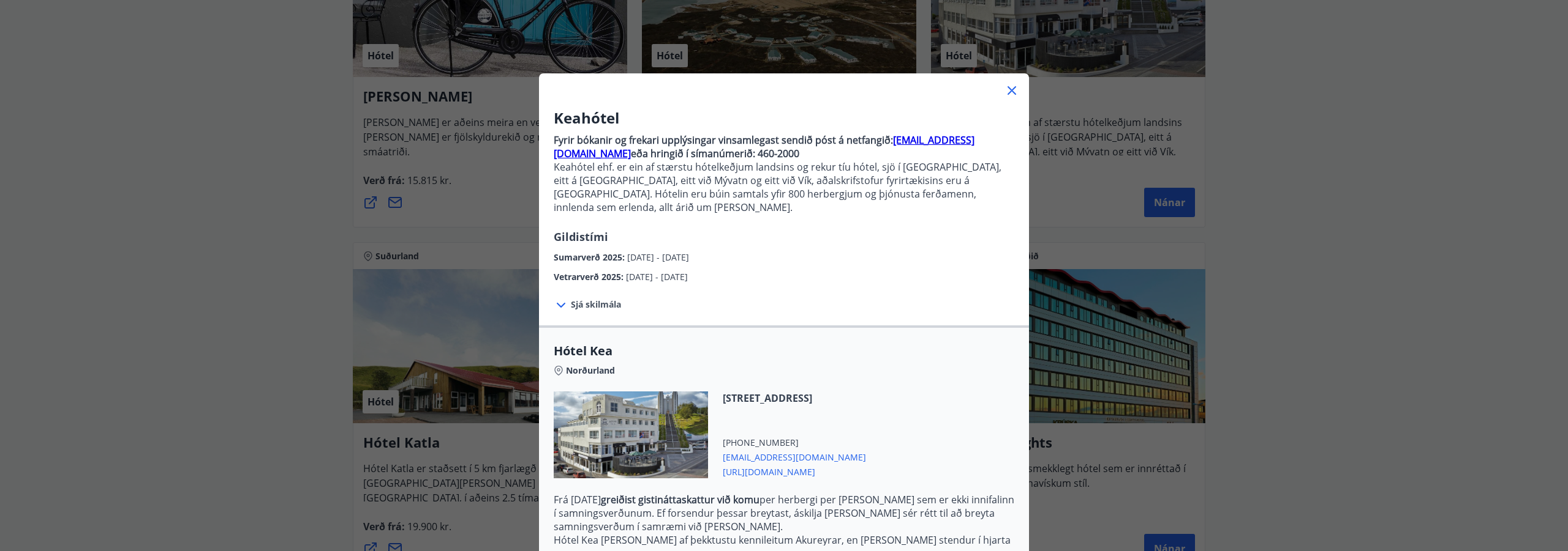
click at [1007, 92] on icon at bounding box center [1011, 90] width 8 height 8
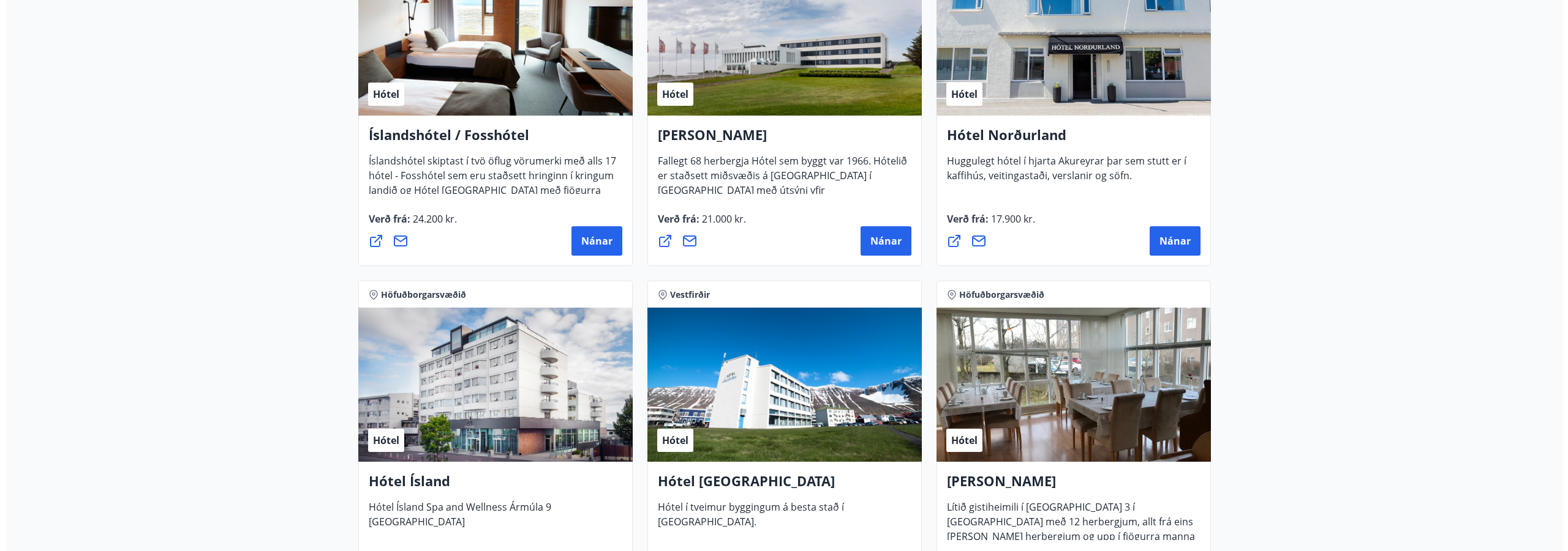
scroll to position [1685, 0]
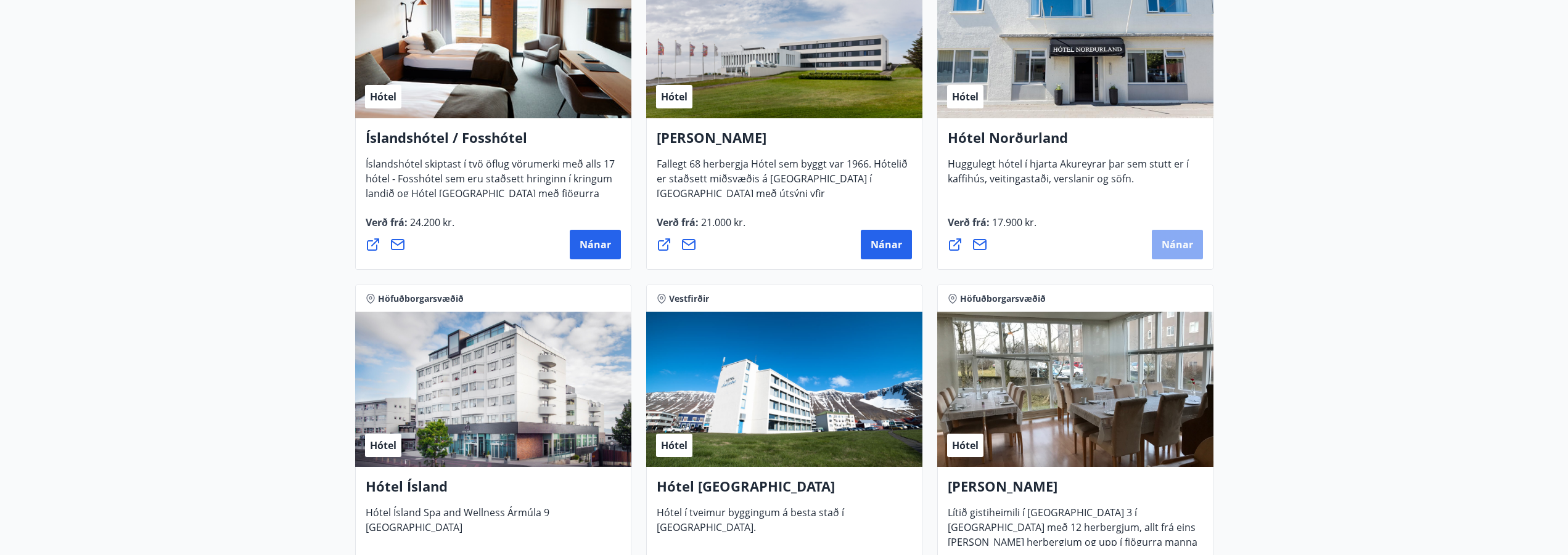
click at [1167, 238] on span "Nánar" at bounding box center [1177, 245] width 31 height 14
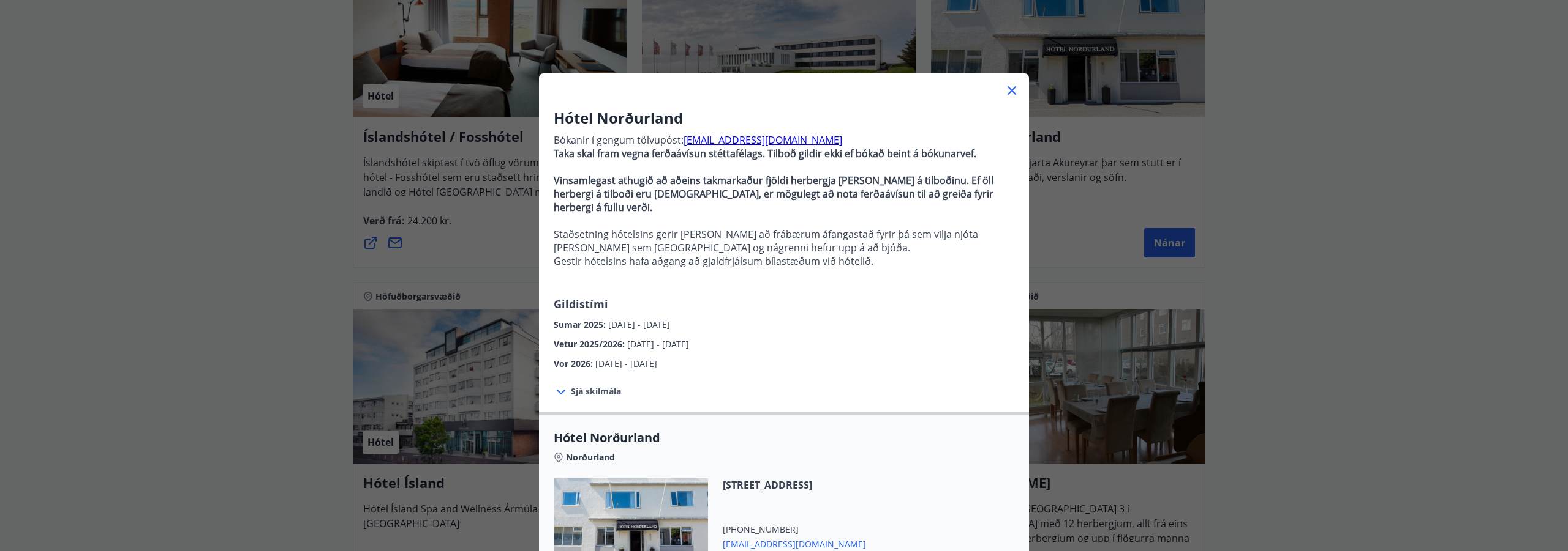
click at [588, 393] on span "Sjá skilmála" at bounding box center [595, 392] width 50 height 12
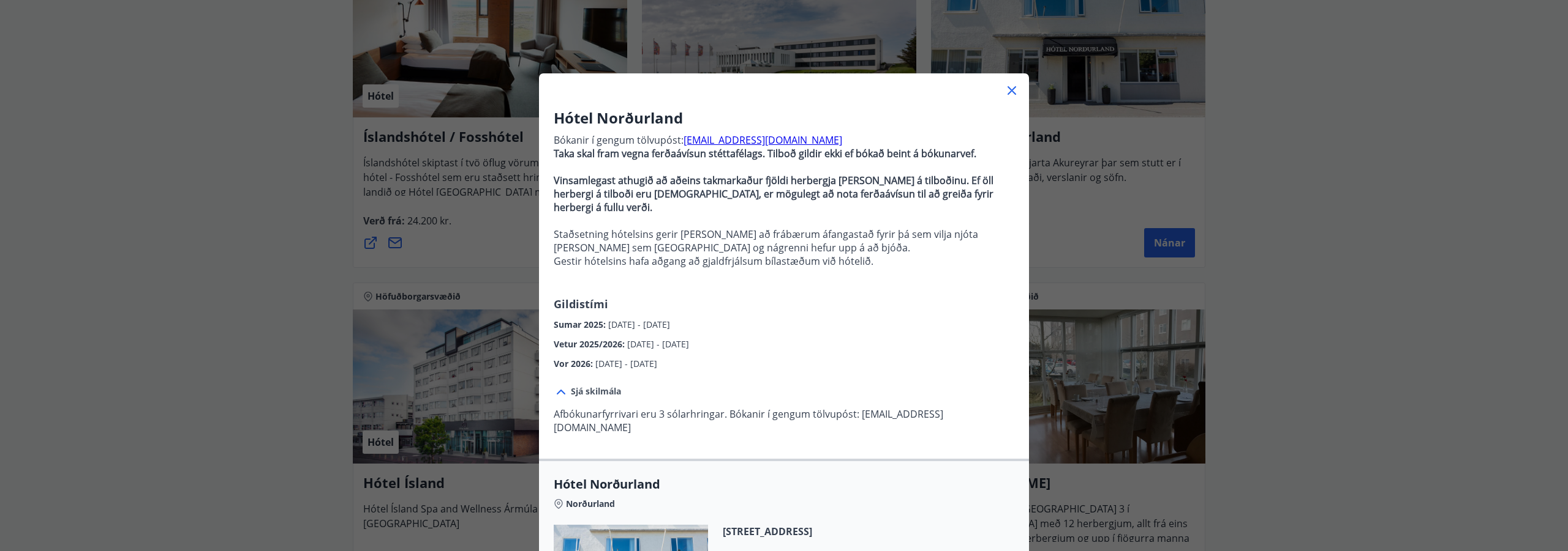
click at [588, 393] on span "Sjá skilmála" at bounding box center [595, 392] width 50 height 12
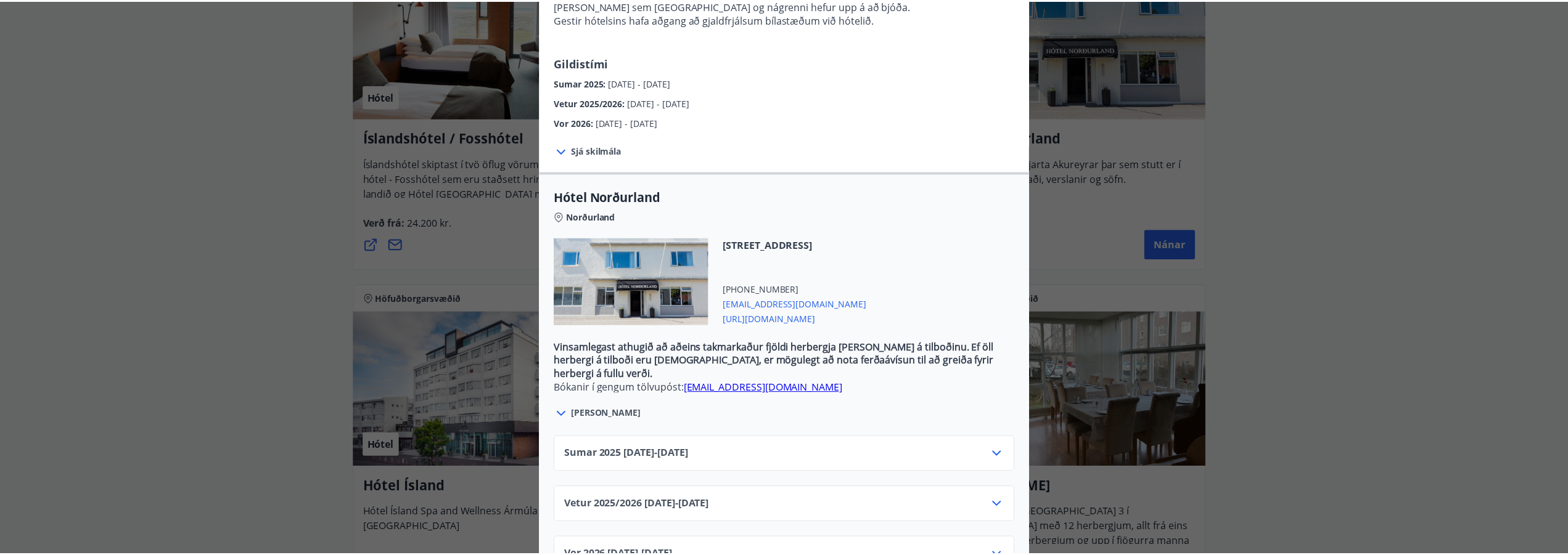
scroll to position [0, 0]
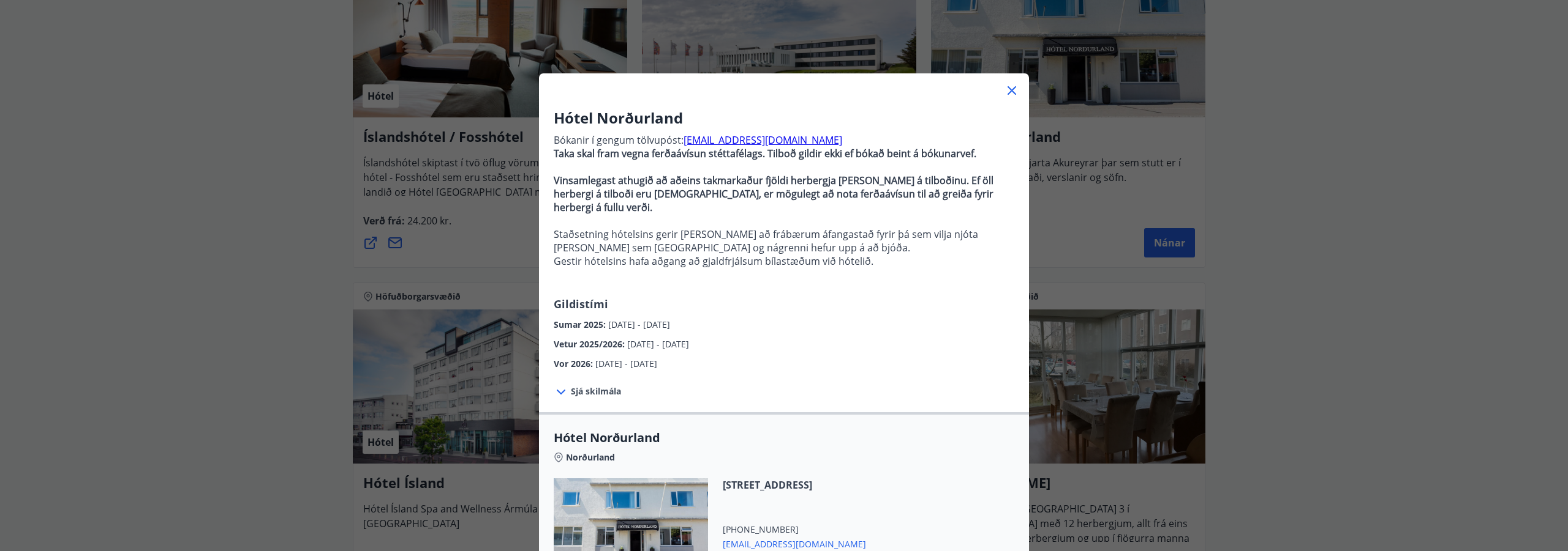
click at [1010, 88] on icon at bounding box center [1011, 90] width 14 height 14
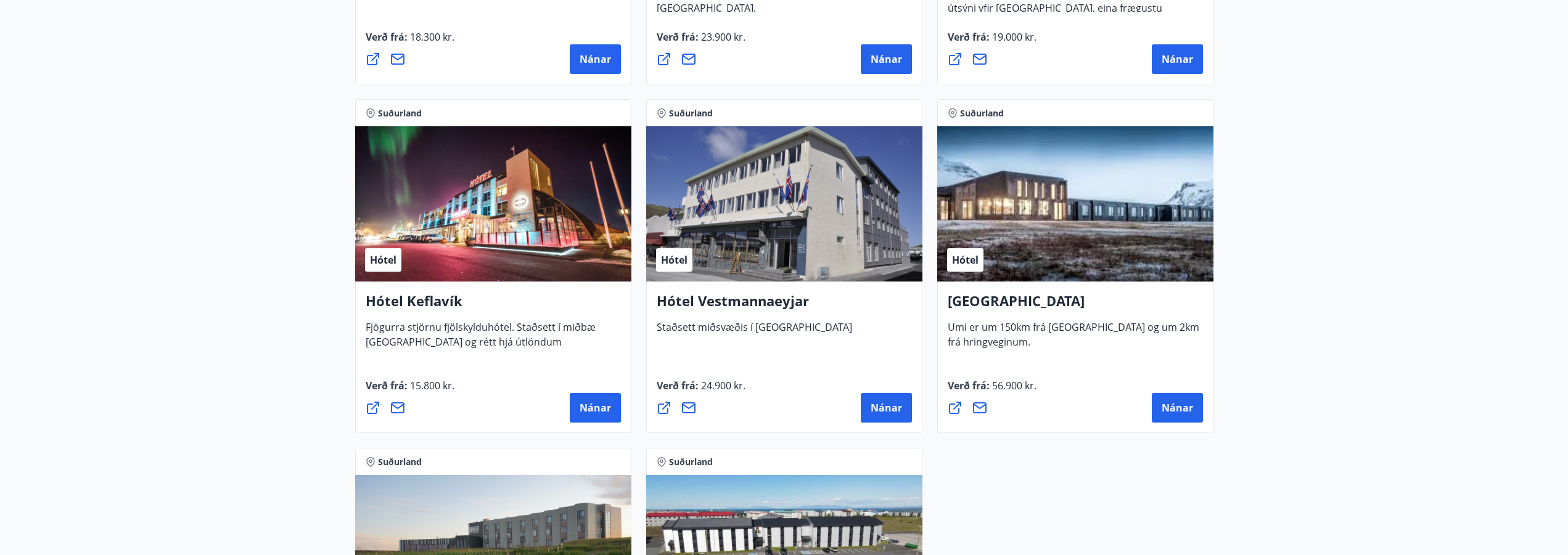
scroll to position [2814, 0]
